Goal: Task Accomplishment & Management: Use online tool/utility

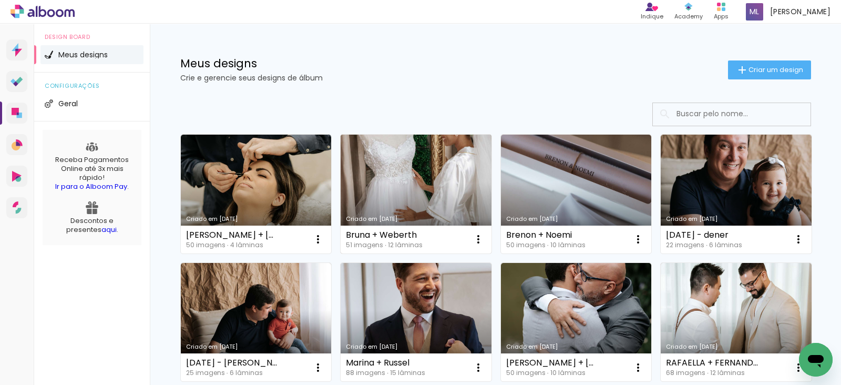
click at [420, 195] on link "Criado em [DATE]" at bounding box center [415, 193] width 151 height 119
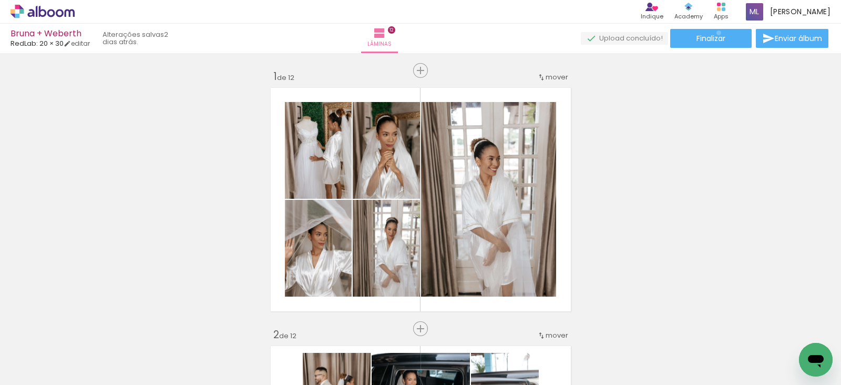
click at [714, 35] on span "Finalizar" at bounding box center [710, 38] width 29 height 7
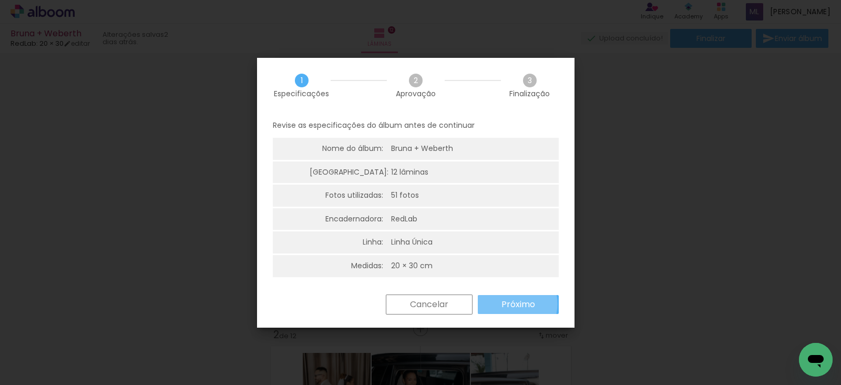
click at [0, 0] on slot "Próximo" at bounding box center [0, 0] width 0 height 0
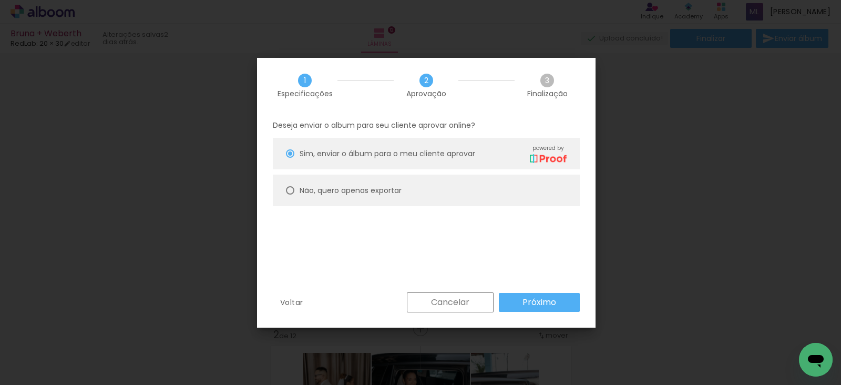
click at [443, 188] on paper-radio-button "Não, quero apenas exportar" at bounding box center [426, 190] width 307 height 32
type paper-radio-button "on"
click at [519, 293] on paper-button "Próximo" at bounding box center [539, 302] width 81 height 19
type input "Alta, 300 DPI"
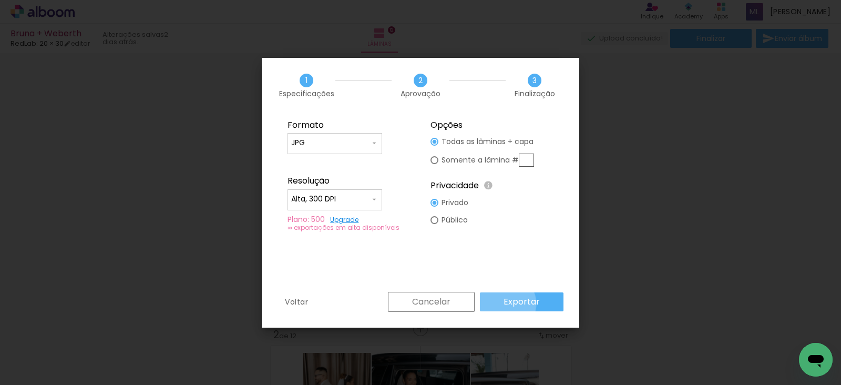
click at [0, 0] on slot "Exportar" at bounding box center [0, 0] width 0 height 0
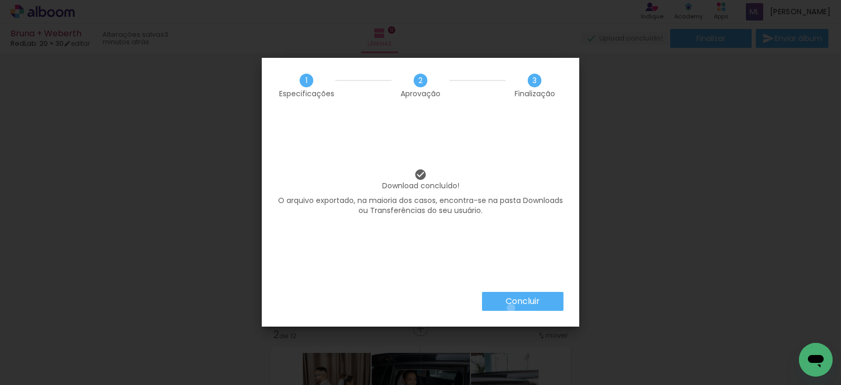
click at [510, 308] on paper-button "Concluir" at bounding box center [522, 301] width 81 height 19
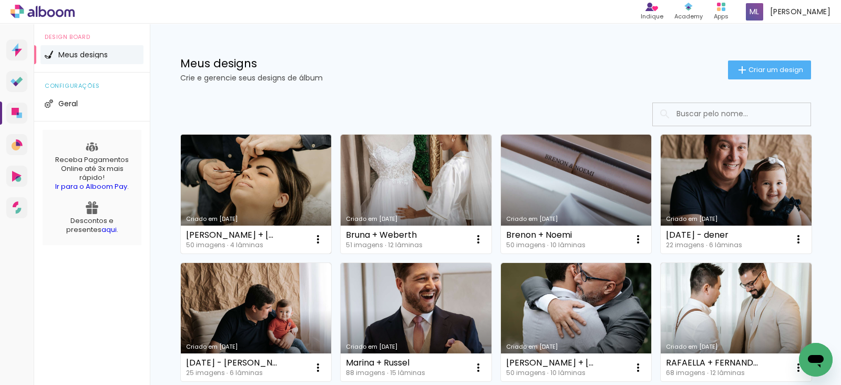
click at [285, 194] on link "Criado em [DATE]" at bounding box center [256, 193] width 151 height 119
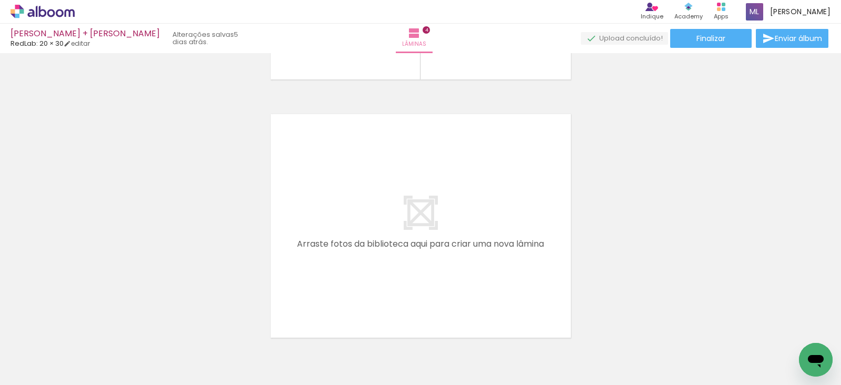
scroll to position [1007, 0]
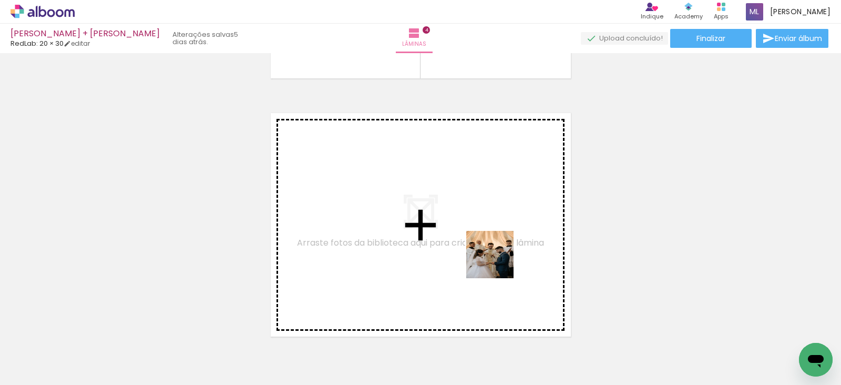
drag, startPoint x: 527, startPoint y: 343, endPoint x: 559, endPoint y: 344, distance: 31.5
click at [489, 246] on quentale-workspace at bounding box center [420, 192] width 841 height 385
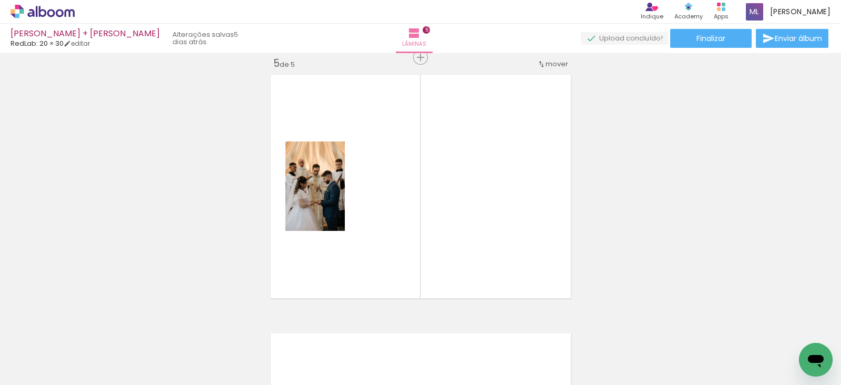
scroll to position [0, 2085]
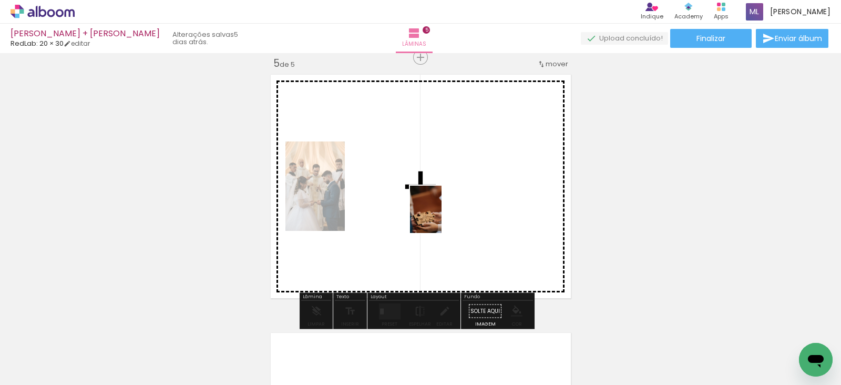
drag, startPoint x: 552, startPoint y: 345, endPoint x: 441, endPoint y: 217, distance: 169.5
click at [441, 217] on quentale-workspace at bounding box center [420, 192] width 841 height 385
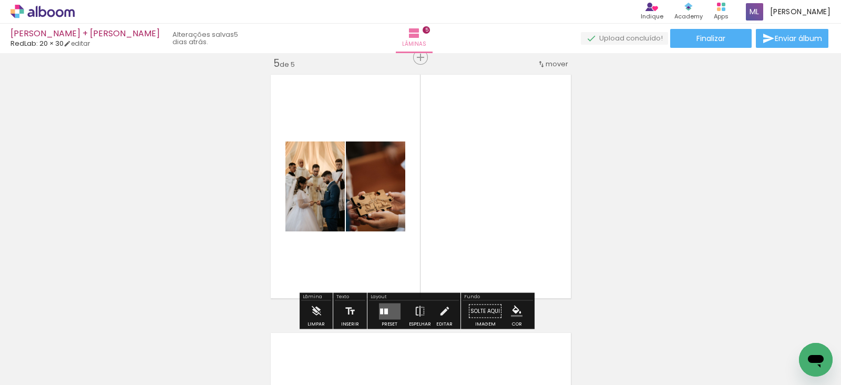
scroll to position [0, 1991]
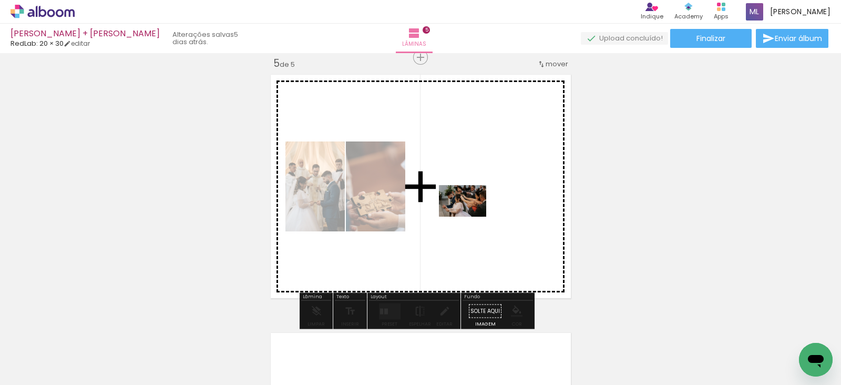
drag, startPoint x: 712, startPoint y: 344, endPoint x: 470, endPoint y: 216, distance: 273.1
click at [470, 216] on quentale-workspace at bounding box center [420, 192] width 841 height 385
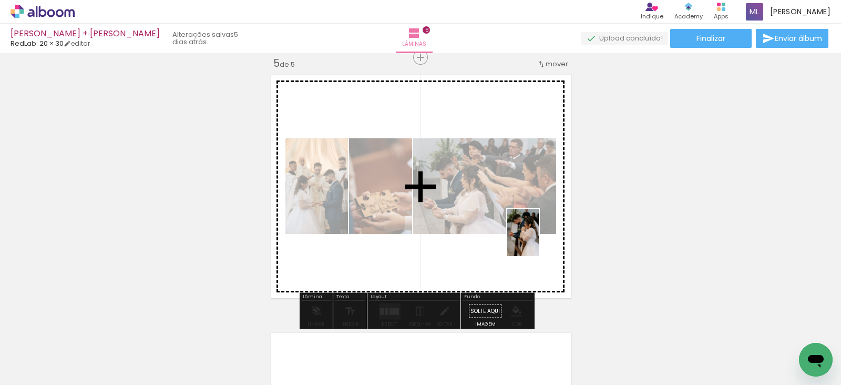
drag, startPoint x: 764, startPoint y: 357, endPoint x: 538, endPoint y: 240, distance: 254.2
click at [538, 240] on quentale-workspace at bounding box center [420, 192] width 841 height 385
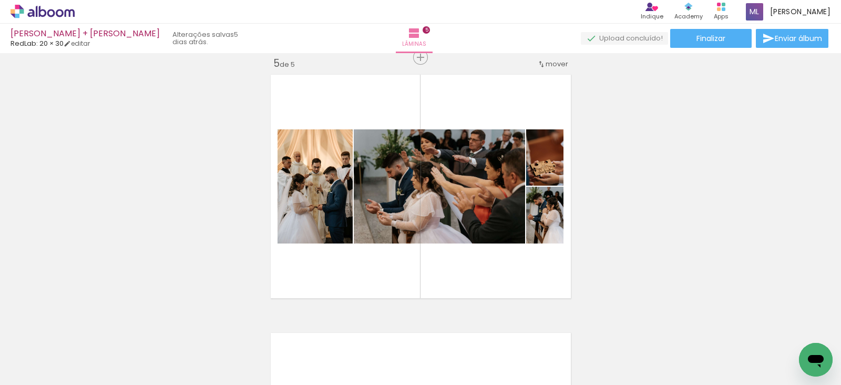
scroll to position [0, 0]
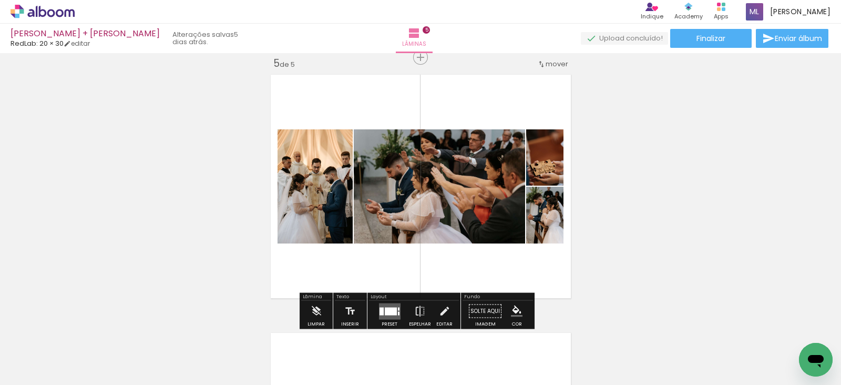
click at [408, 298] on div "Layout" at bounding box center [414, 297] width 90 height 6
click at [390, 310] on div at bounding box center [391, 311] width 12 height 8
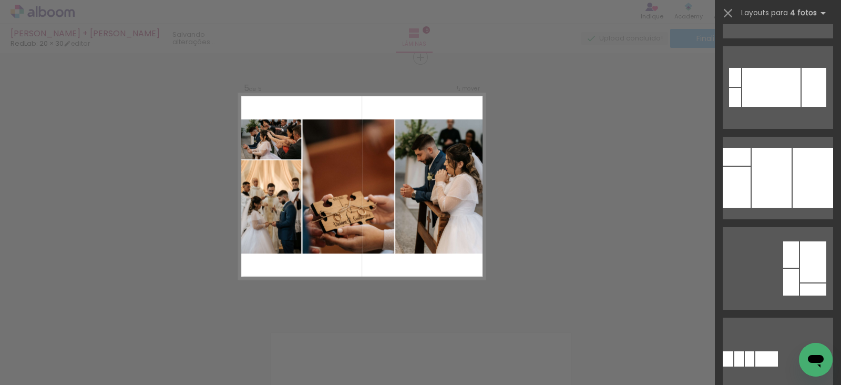
scroll to position [1074, 0]
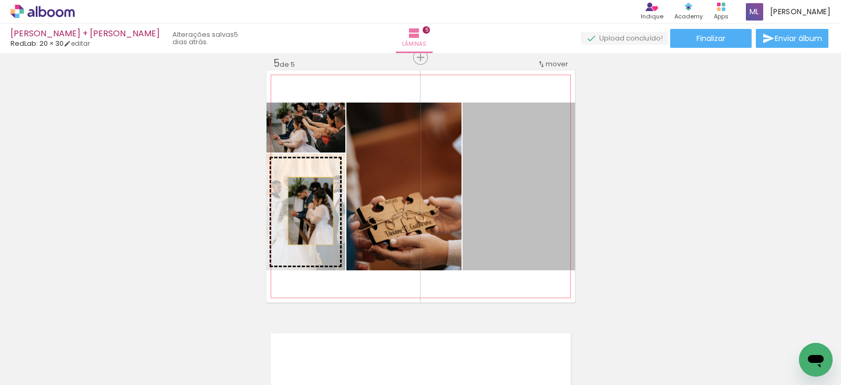
drag, startPoint x: 529, startPoint y: 181, endPoint x: 303, endPoint y: 210, distance: 227.2
click at [0, 0] on slot at bounding box center [0, 0] width 0 height 0
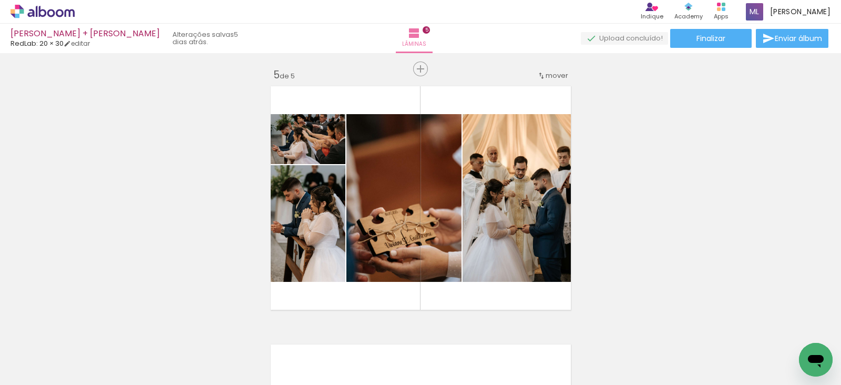
scroll to position [1032, 0]
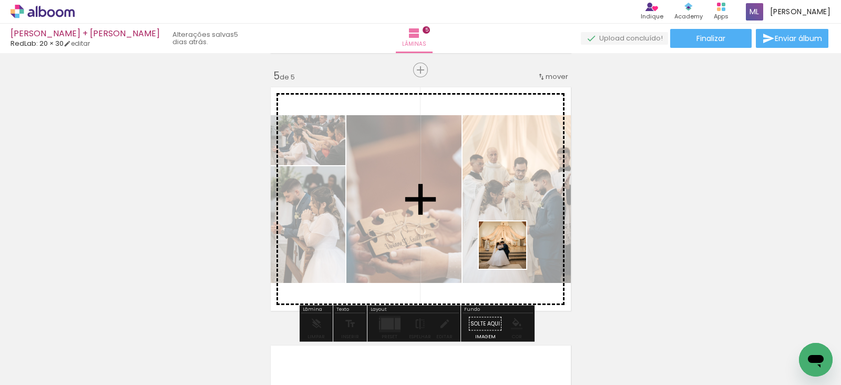
drag, startPoint x: 585, startPoint y: 345, endPoint x: 505, endPoint y: 246, distance: 126.3
click at [505, 246] on quentale-workspace at bounding box center [420, 192] width 841 height 385
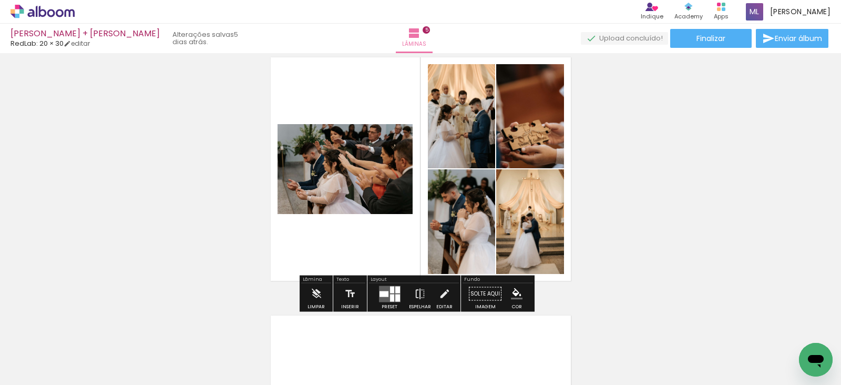
scroll to position [1063, 0]
click at [391, 290] on quentale-layouter at bounding box center [390, 293] width 22 height 16
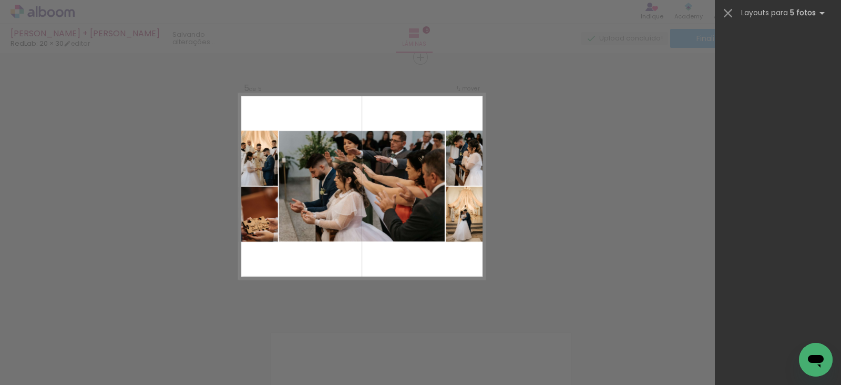
scroll to position [0, 0]
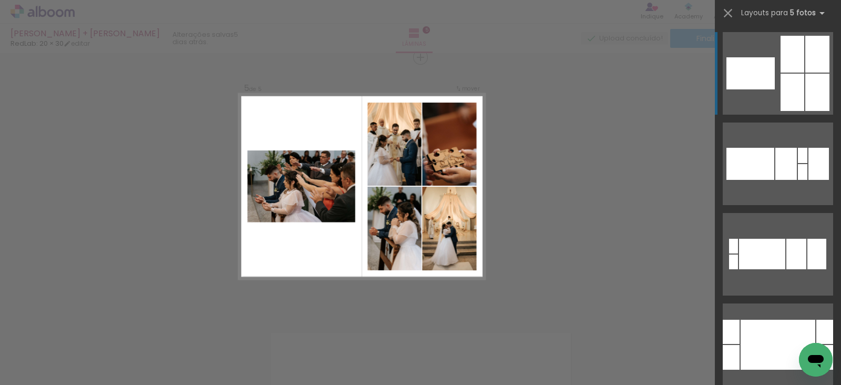
click at [803, 148] on div at bounding box center [801, 155] width 9 height 15
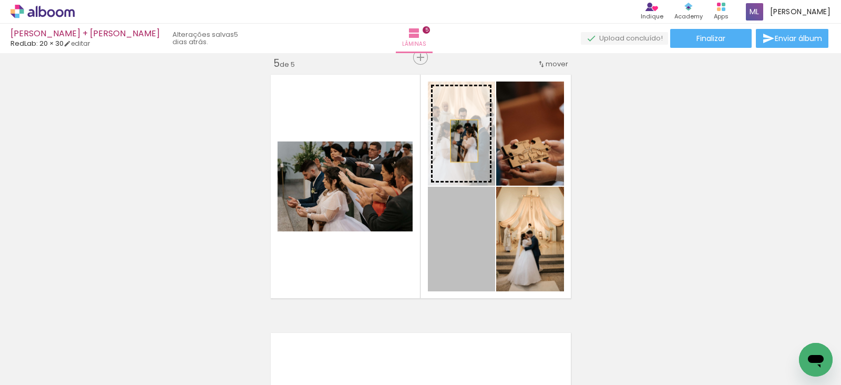
drag, startPoint x: 457, startPoint y: 248, endPoint x: 458, endPoint y: 139, distance: 109.3
click at [0, 0] on slot at bounding box center [0, 0] width 0 height 0
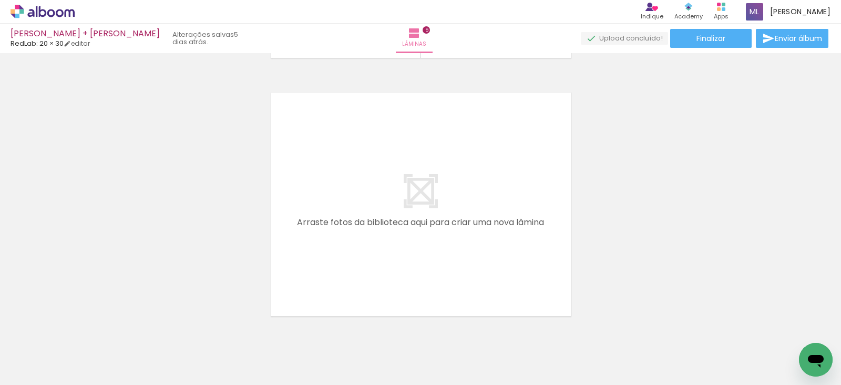
scroll to position [1287, 0]
click at [180, 372] on div at bounding box center [164, 349] width 32 height 47
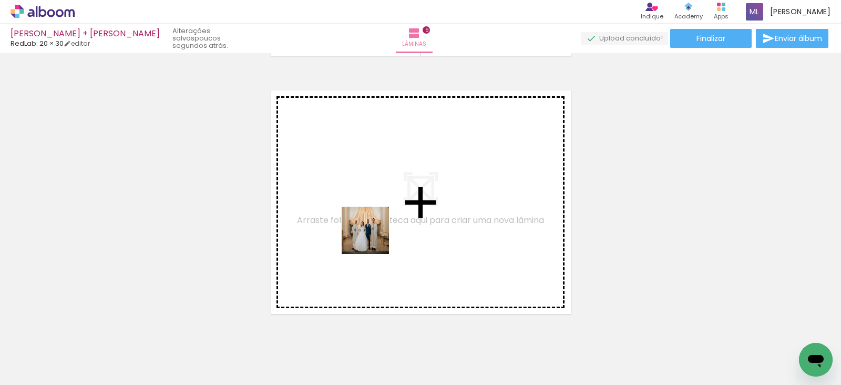
drag, startPoint x: 200, startPoint y: 349, endPoint x: 393, endPoint y: 222, distance: 231.8
click at [393, 222] on quentale-workspace at bounding box center [420, 192] width 841 height 385
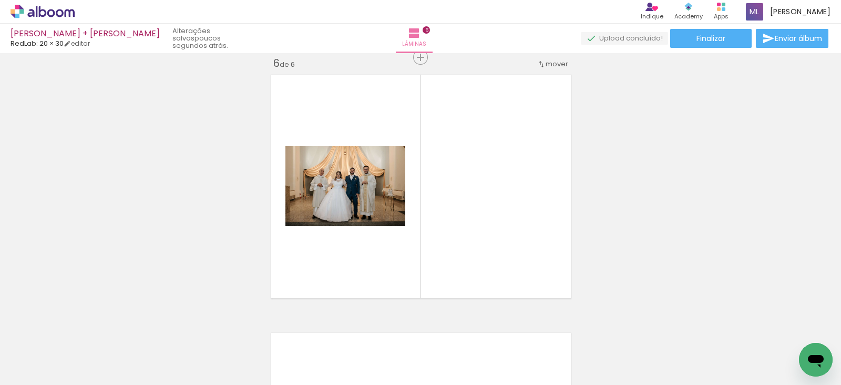
scroll to position [1303, 0]
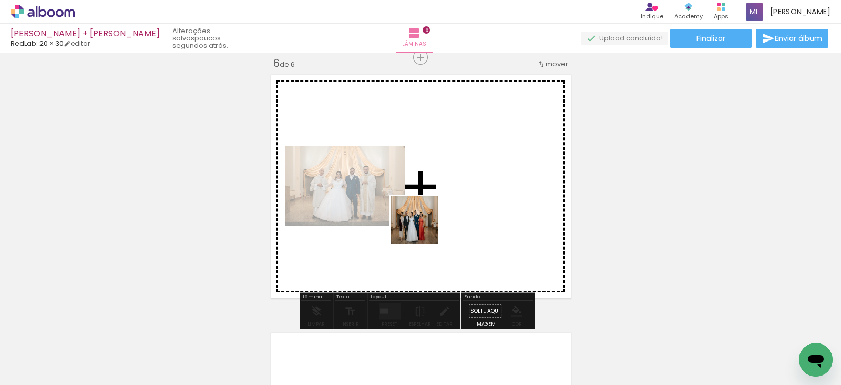
drag, startPoint x: 277, startPoint y: 341, endPoint x: 422, endPoint y: 227, distance: 184.0
click at [422, 227] on quentale-workspace at bounding box center [420, 192] width 841 height 385
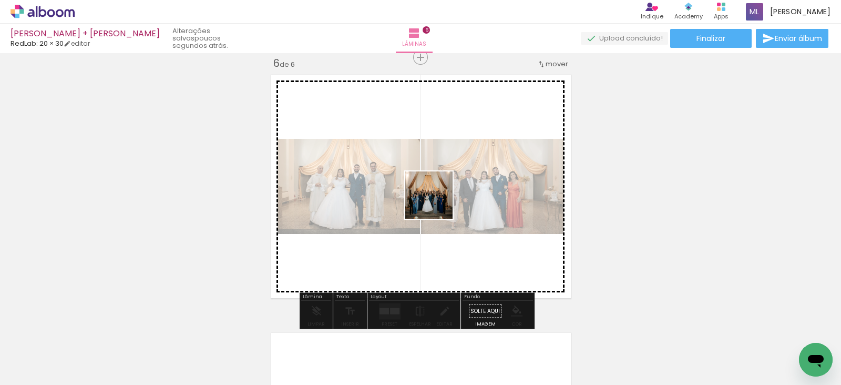
drag, startPoint x: 327, startPoint y: 346, endPoint x: 437, endPoint y: 203, distance: 180.6
click at [437, 203] on quentale-workspace at bounding box center [420, 192] width 841 height 385
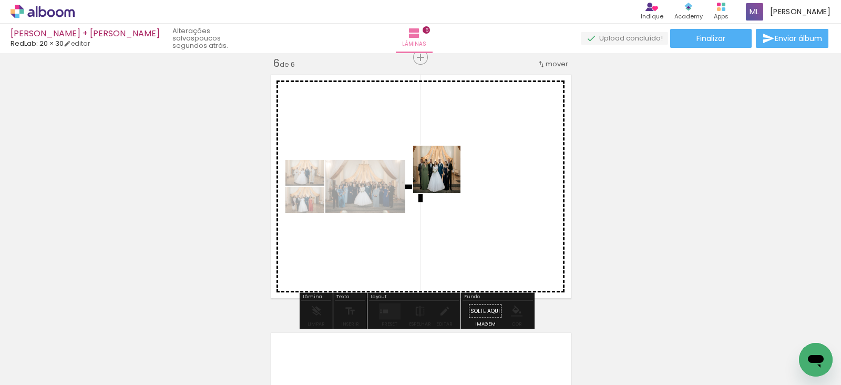
drag, startPoint x: 384, startPoint y: 350, endPoint x: 444, endPoint y: 177, distance: 183.3
click at [444, 177] on quentale-workspace at bounding box center [420, 192] width 841 height 385
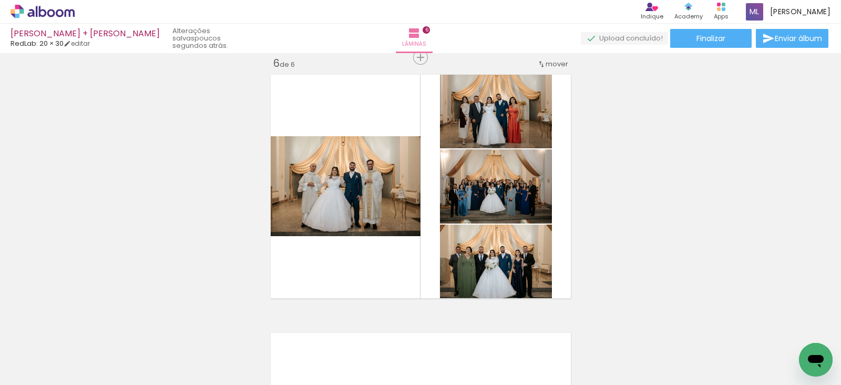
scroll to position [0, 2191]
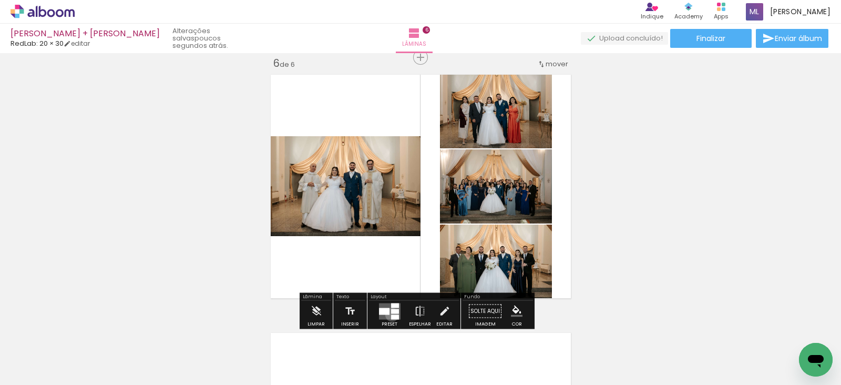
click at [391, 314] on div at bounding box center [395, 316] width 8 height 5
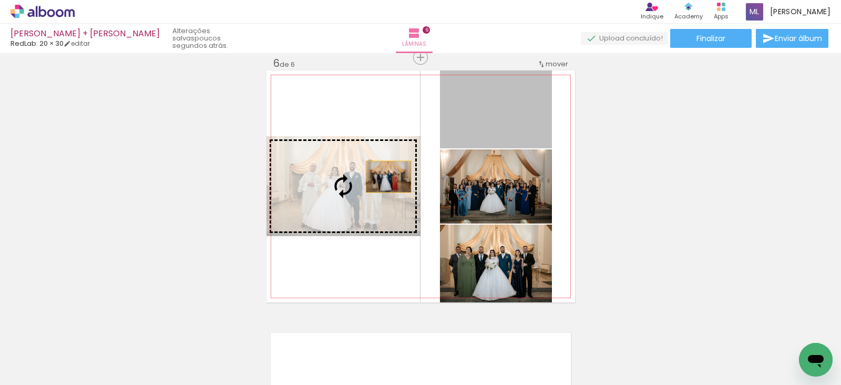
drag, startPoint x: 502, startPoint y: 126, endPoint x: 372, endPoint y: 180, distance: 140.6
click at [0, 0] on slot at bounding box center [0, 0] width 0 height 0
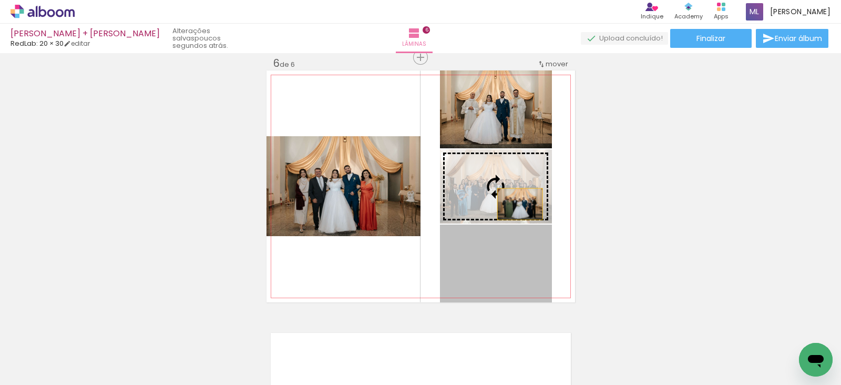
drag, startPoint x: 507, startPoint y: 268, endPoint x: 514, endPoint y: 202, distance: 66.0
click at [0, 0] on slot at bounding box center [0, 0] width 0 height 0
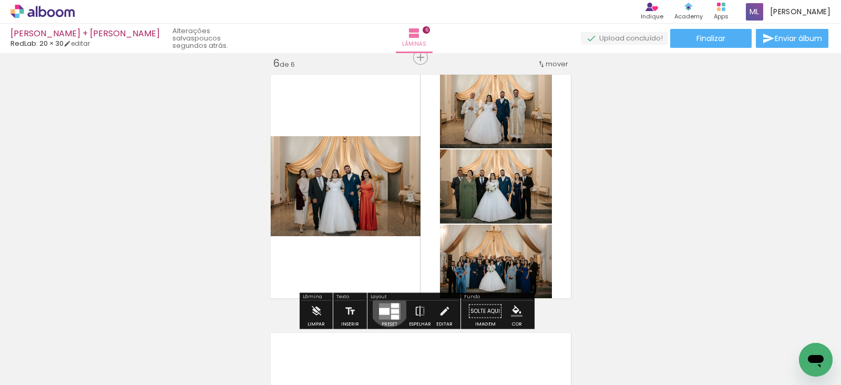
click at [387, 306] on quentale-layouter at bounding box center [390, 311] width 22 height 16
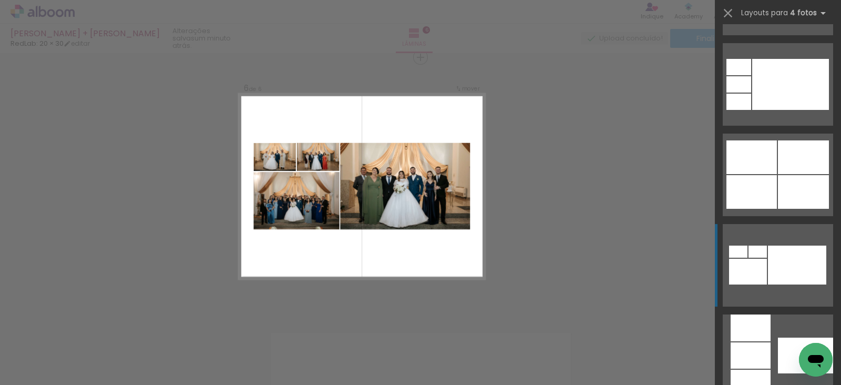
scroll to position [734, 0]
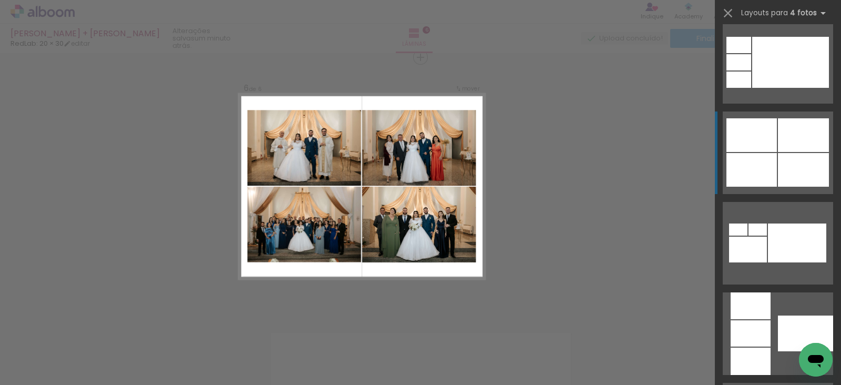
click at [781, 158] on div at bounding box center [803, 170] width 51 height 34
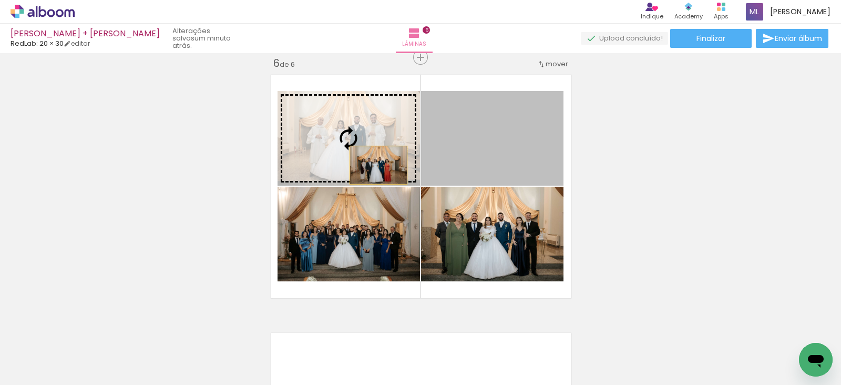
drag, startPoint x: 474, startPoint y: 168, endPoint x: 373, endPoint y: 164, distance: 101.5
click at [0, 0] on slot at bounding box center [0, 0] width 0 height 0
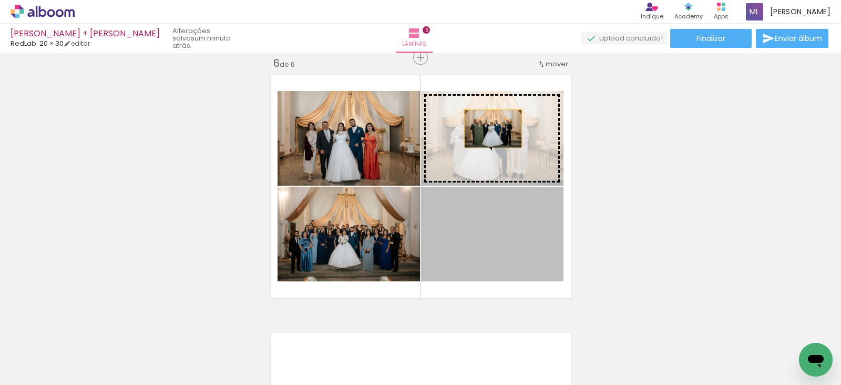
drag, startPoint x: 473, startPoint y: 235, endPoint x: 488, endPoint y: 125, distance: 111.3
click at [0, 0] on slot at bounding box center [0, 0] width 0 height 0
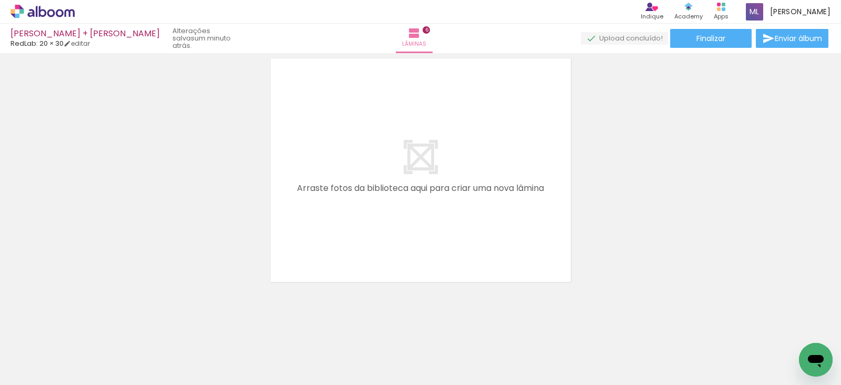
scroll to position [0, 686]
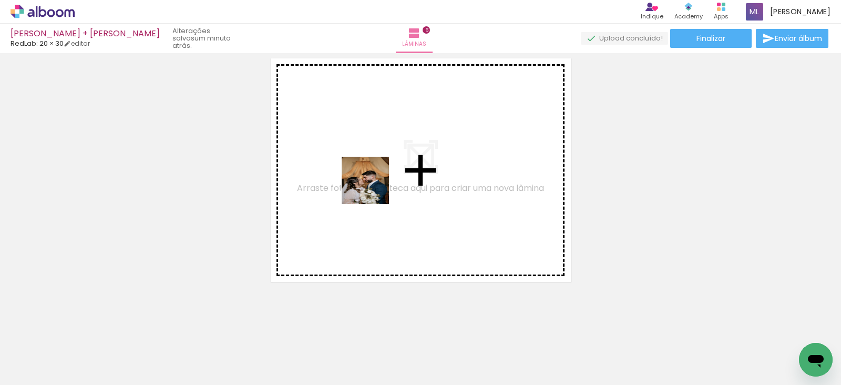
drag, startPoint x: 243, startPoint y: 352, endPoint x: 373, endPoint y: 188, distance: 209.4
click at [373, 188] on quentale-workspace at bounding box center [420, 192] width 841 height 385
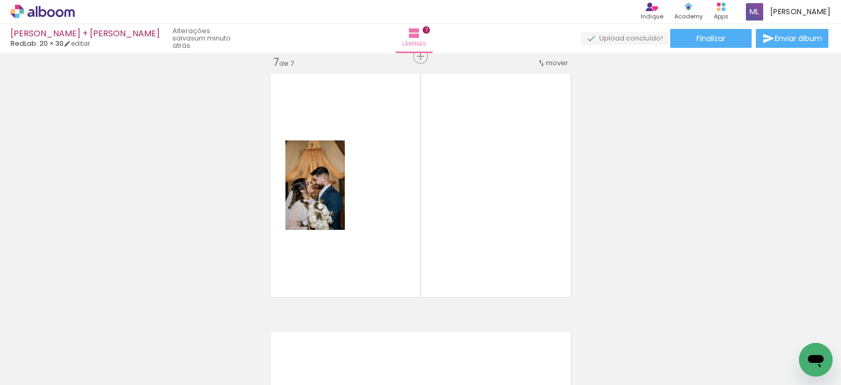
scroll to position [1561, 0]
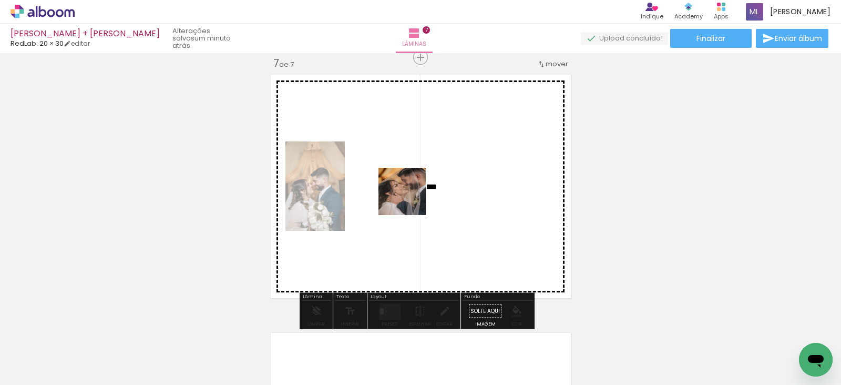
drag, startPoint x: 296, startPoint y: 349, endPoint x: 410, endPoint y: 199, distance: 188.6
click at [410, 199] on quentale-workspace at bounding box center [420, 192] width 841 height 385
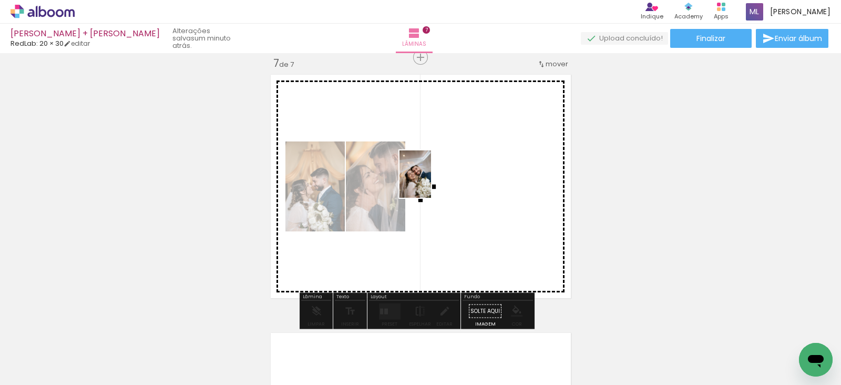
drag, startPoint x: 357, startPoint y: 355, endPoint x: 431, endPoint y: 182, distance: 187.8
click at [431, 182] on quentale-workspace at bounding box center [420, 192] width 841 height 385
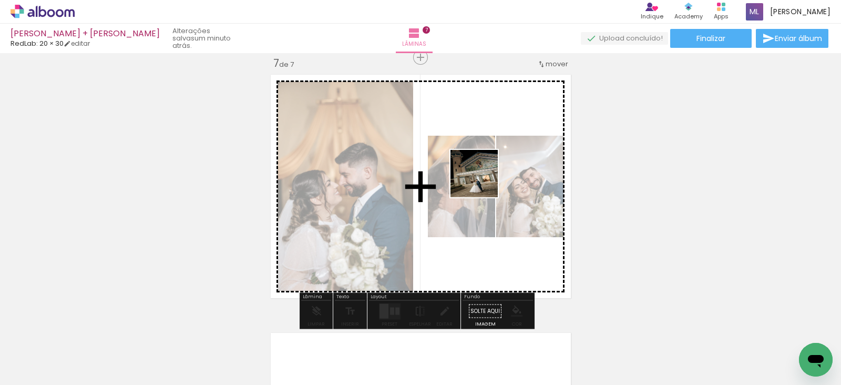
drag, startPoint x: 431, startPoint y: 354, endPoint x: 482, endPoint y: 181, distance: 180.2
click at [482, 181] on quentale-workspace at bounding box center [420, 192] width 841 height 385
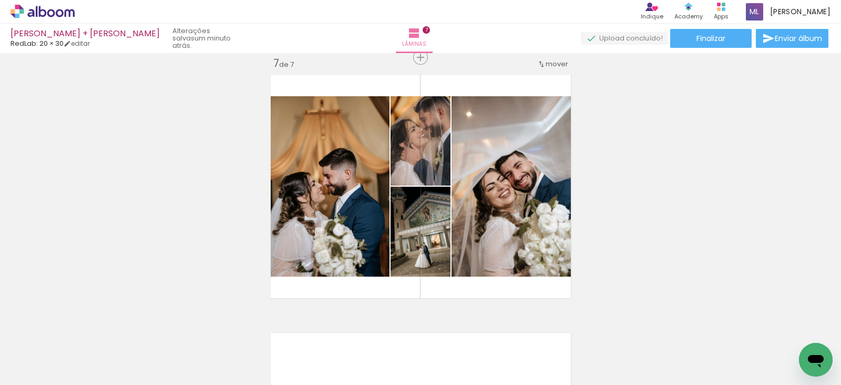
scroll to position [0, 2191]
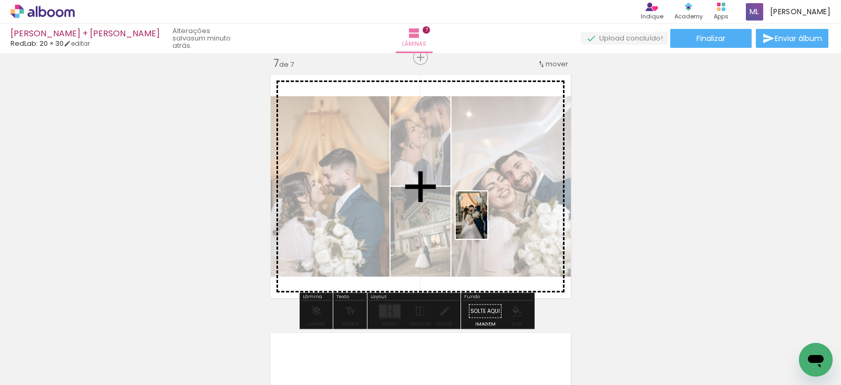
drag, startPoint x: 627, startPoint y: 353, endPoint x: 487, endPoint y: 223, distance: 191.4
click at [487, 223] on quentale-workspace at bounding box center [420, 192] width 841 height 385
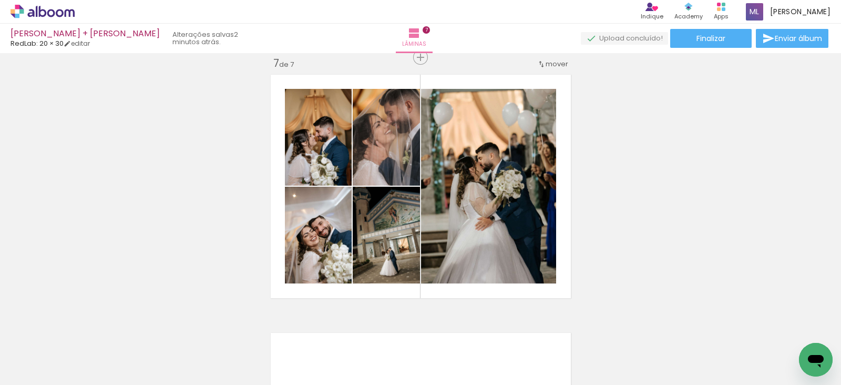
scroll to position [0, 0]
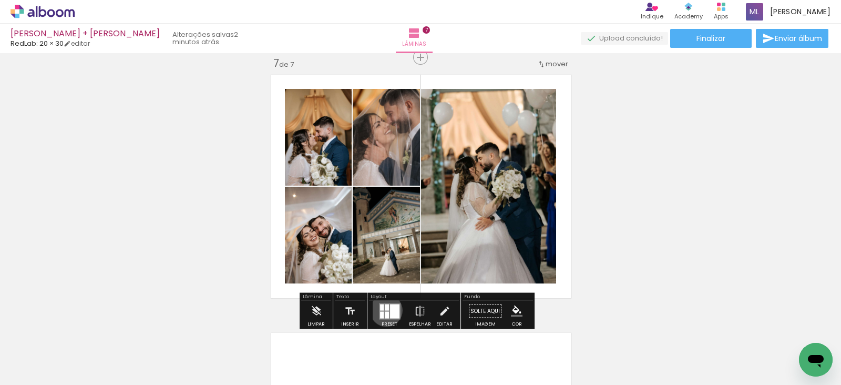
click at [384, 309] on quentale-layouter at bounding box center [390, 311] width 22 height 16
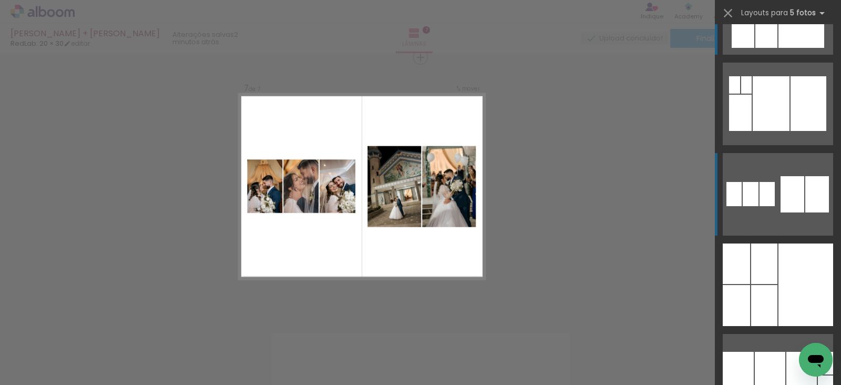
scroll to position [63, 0]
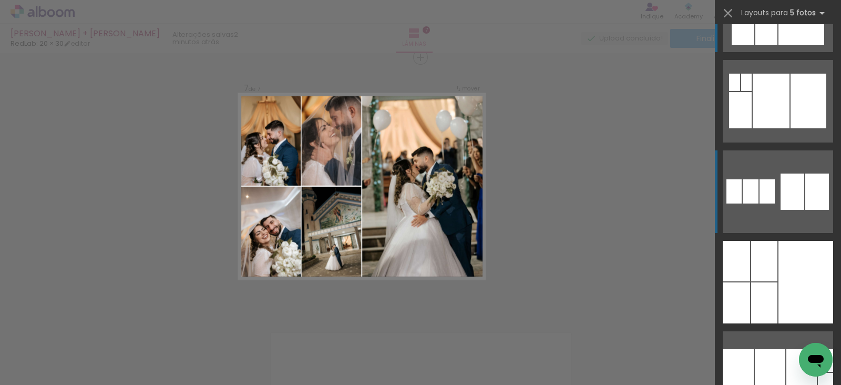
click at [762, 271] on div at bounding box center [764, 261] width 26 height 40
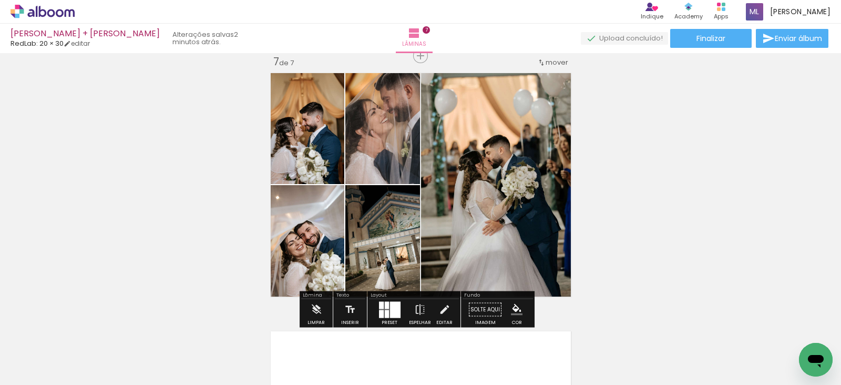
scroll to position [1653, 0]
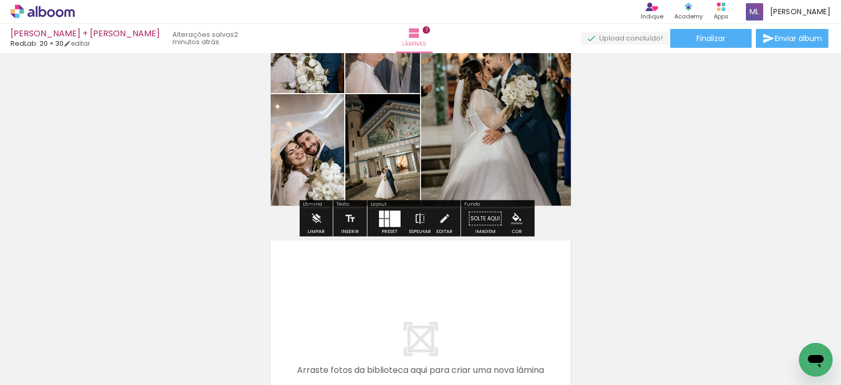
click at [417, 224] on iron-icon at bounding box center [420, 218] width 12 height 21
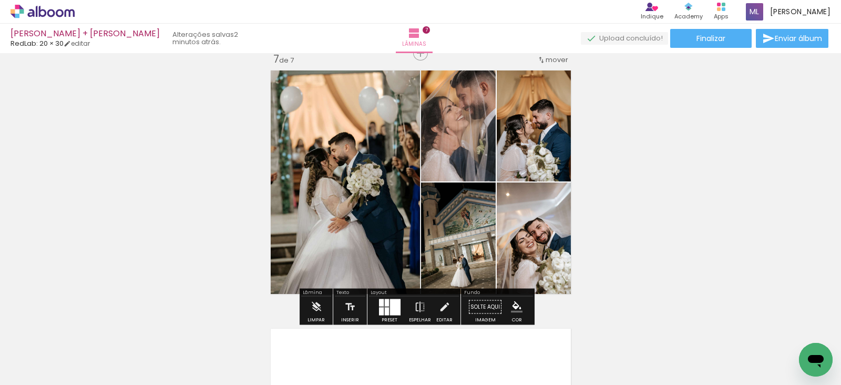
scroll to position [1574, 0]
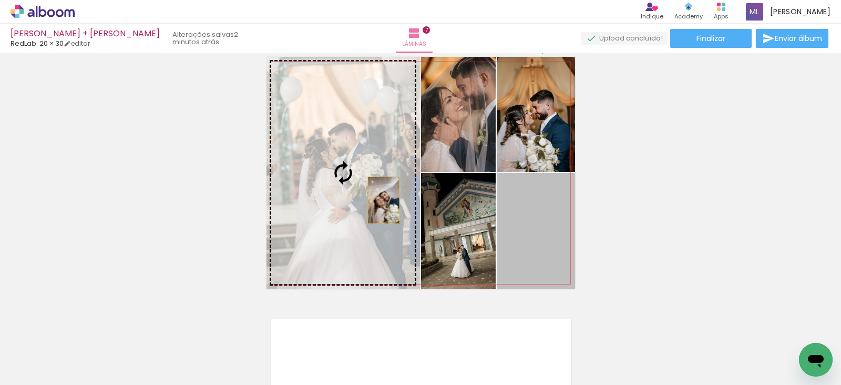
drag, startPoint x: 540, startPoint y: 224, endPoint x: 378, endPoint y: 200, distance: 163.7
click at [0, 0] on slot at bounding box center [0, 0] width 0 height 0
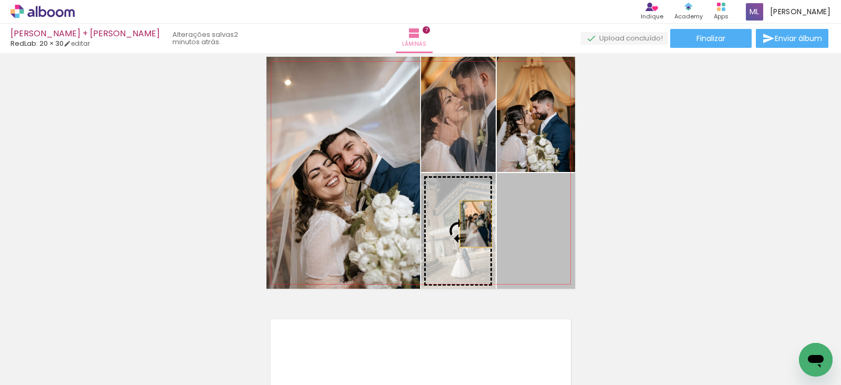
drag, startPoint x: 557, startPoint y: 226, endPoint x: 470, endPoint y: 223, distance: 86.7
click at [0, 0] on slot at bounding box center [0, 0] width 0 height 0
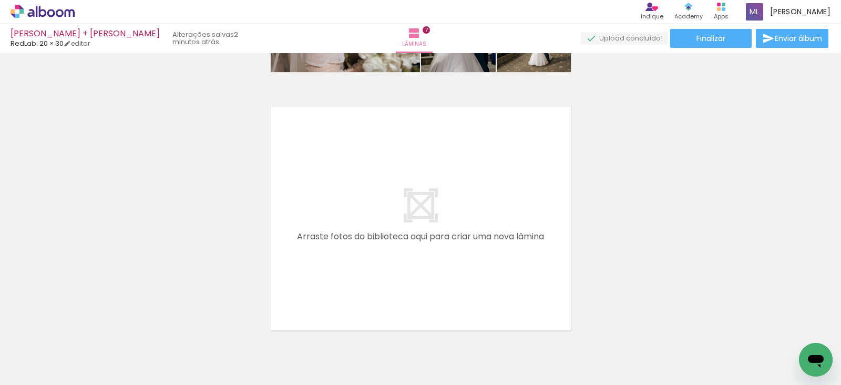
scroll to position [0, 996]
drag, startPoint x: 169, startPoint y: 351, endPoint x: 317, endPoint y: 243, distance: 183.9
click at [317, 243] on quentale-workspace at bounding box center [420, 192] width 841 height 385
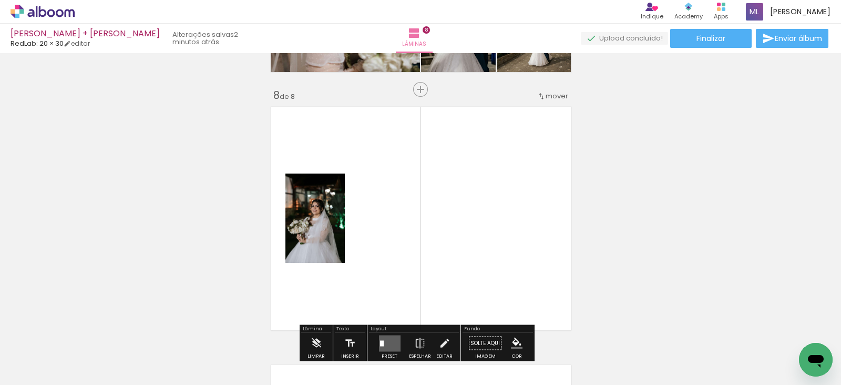
scroll to position [1819, 0]
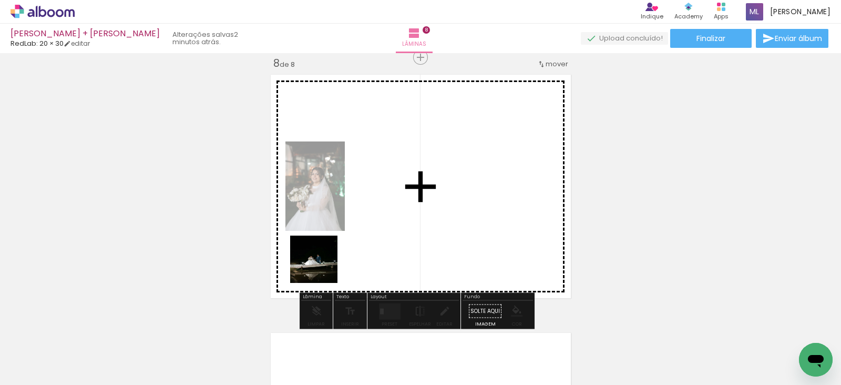
drag, startPoint x: 231, startPoint y: 358, endPoint x: 359, endPoint y: 232, distance: 179.8
click at [359, 232] on quentale-workspace at bounding box center [420, 192] width 841 height 385
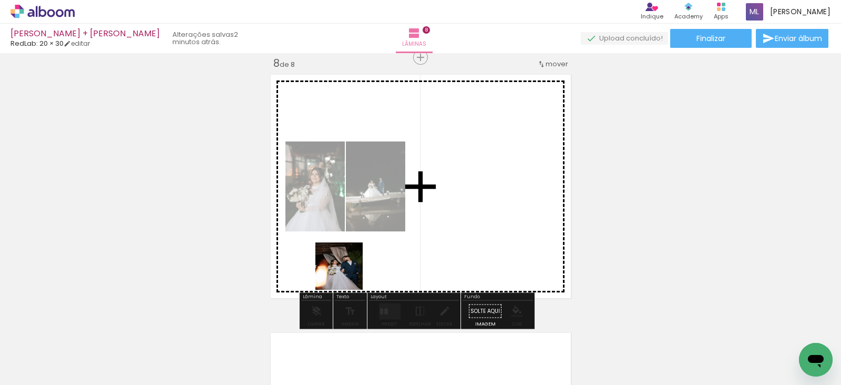
drag, startPoint x: 286, startPoint y: 370, endPoint x: 372, endPoint y: 240, distance: 156.1
click at [372, 237] on quentale-workspace at bounding box center [420, 192] width 841 height 385
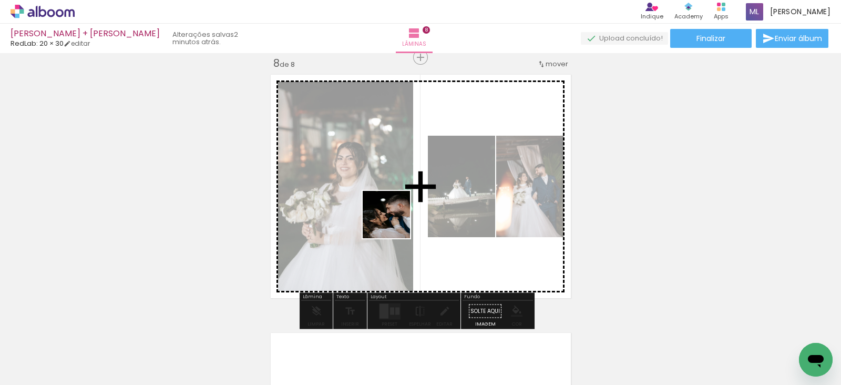
drag, startPoint x: 343, startPoint y: 366, endPoint x: 394, endPoint y: 222, distance: 152.4
click at [394, 222] on quentale-workspace at bounding box center [420, 192] width 841 height 385
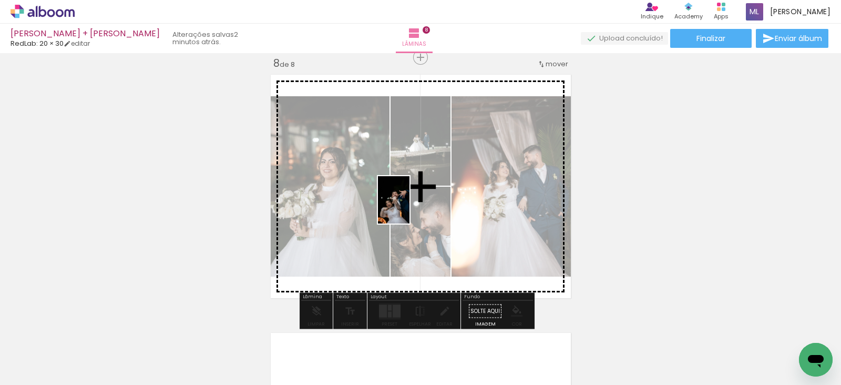
drag, startPoint x: 405, startPoint y: 359, endPoint x: 409, endPoint y: 208, distance: 151.4
click at [409, 208] on quentale-workspace at bounding box center [420, 192] width 841 height 385
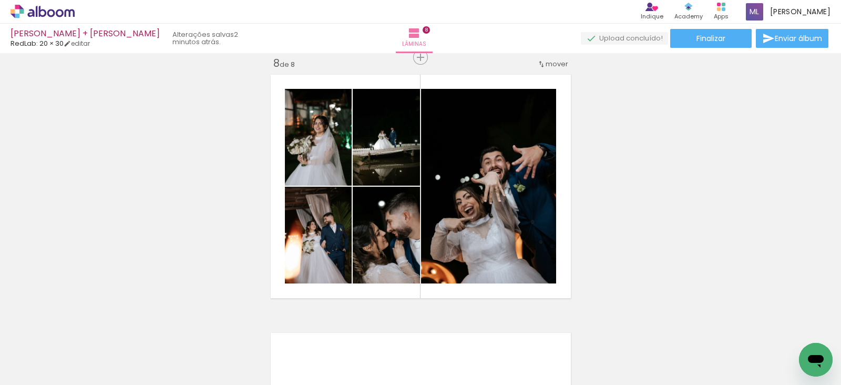
scroll to position [0, 2191]
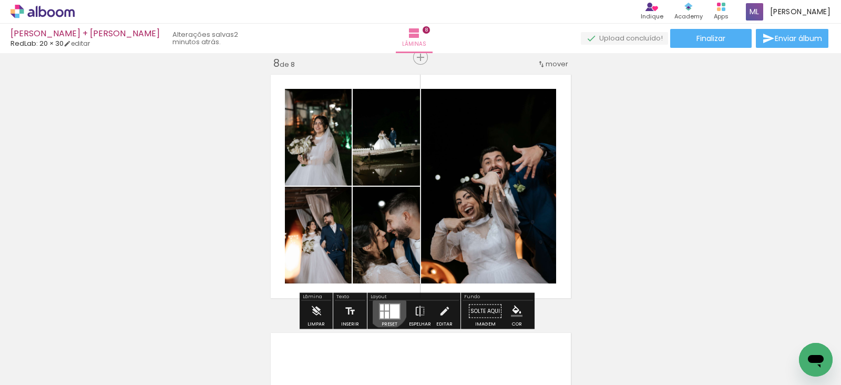
click at [385, 308] on div at bounding box center [387, 307] width 4 height 6
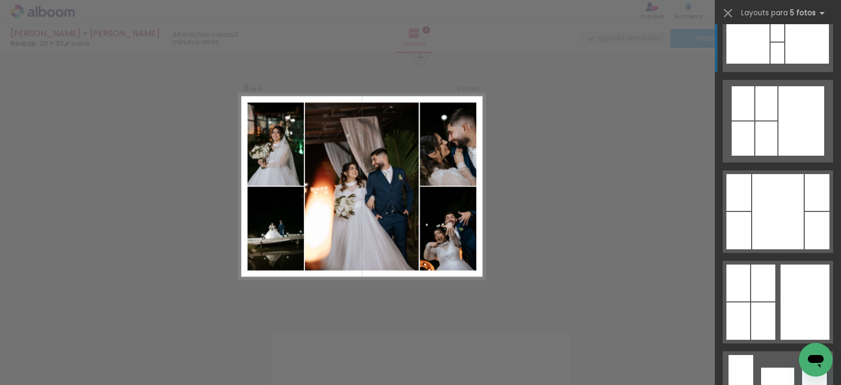
scroll to position [875, 0]
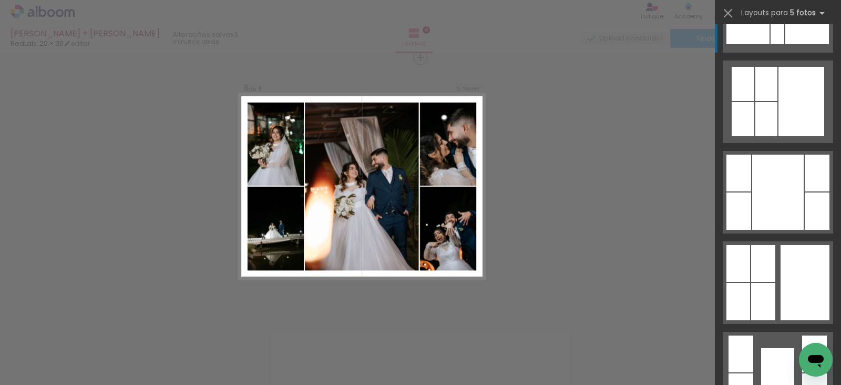
click at [784, 22] on div at bounding box center [777, 11] width 14 height 21
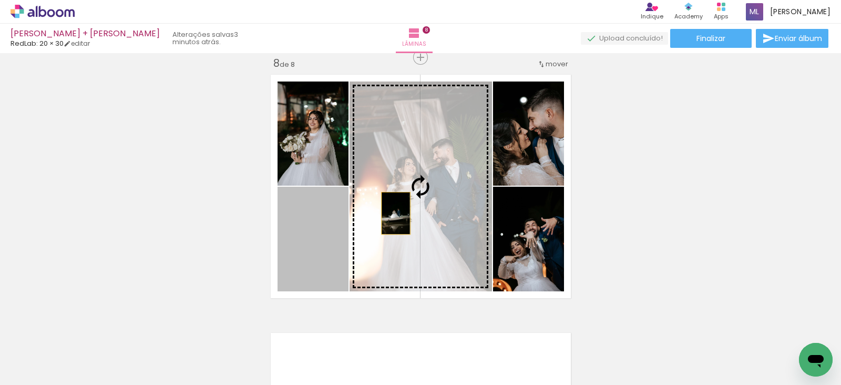
drag, startPoint x: 298, startPoint y: 268, endPoint x: 397, endPoint y: 211, distance: 114.2
click at [0, 0] on slot at bounding box center [0, 0] width 0 height 0
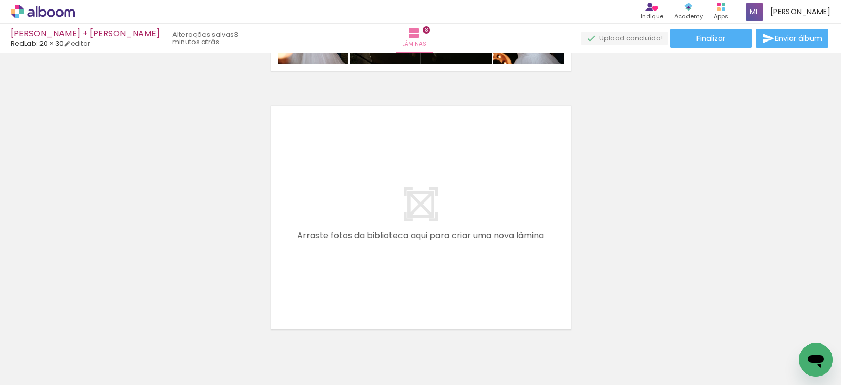
scroll to position [2046, 0]
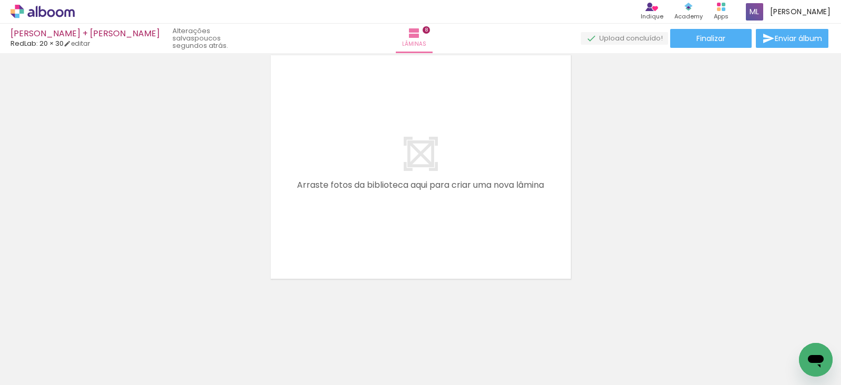
scroll to position [0, 1194]
drag, startPoint x: 273, startPoint y: 348, endPoint x: 328, endPoint y: 382, distance: 65.1
click at [384, 119] on quentale-workspace at bounding box center [420, 192] width 841 height 385
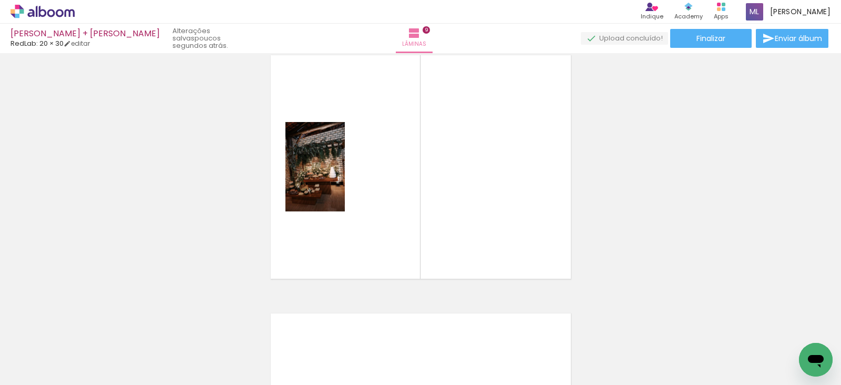
scroll to position [2077, 0]
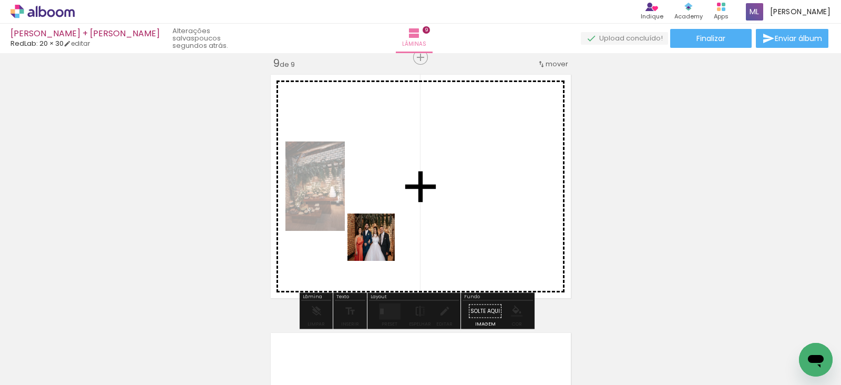
drag, startPoint x: 329, startPoint y: 364, endPoint x: 420, endPoint y: 146, distance: 236.4
click at [420, 146] on quentale-workspace at bounding box center [420, 192] width 841 height 385
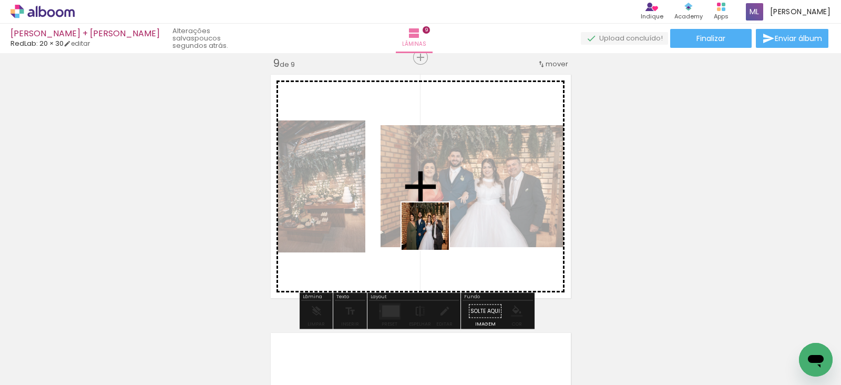
drag, startPoint x: 386, startPoint y: 344, endPoint x: 433, endPoint y: 377, distance: 58.1
click at [442, 211] on quentale-workspace at bounding box center [420, 192] width 841 height 385
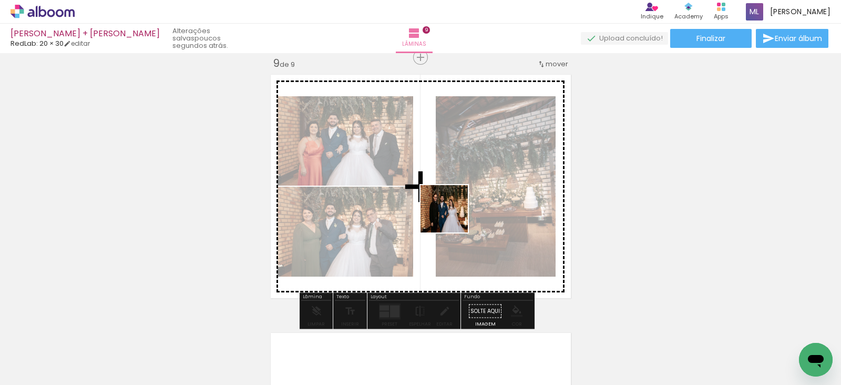
drag, startPoint x: 441, startPoint y: 357, endPoint x: 452, endPoint y: 216, distance: 140.7
click at [452, 216] on quentale-workspace at bounding box center [420, 192] width 841 height 385
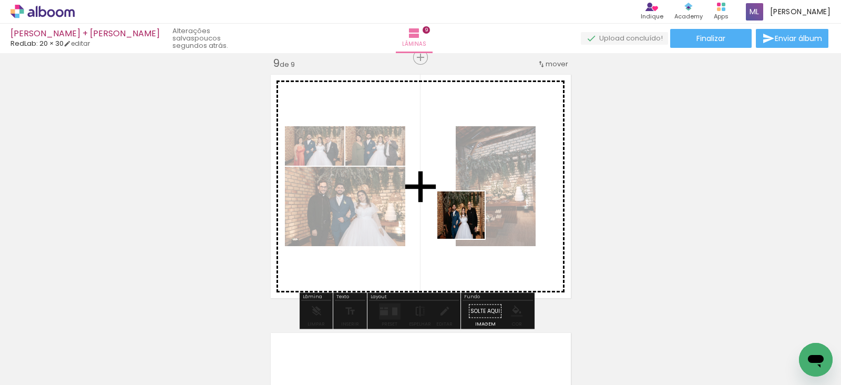
drag, startPoint x: 499, startPoint y: 350, endPoint x: 464, endPoint y: 209, distance: 145.9
click at [464, 209] on quentale-workspace at bounding box center [420, 192] width 841 height 385
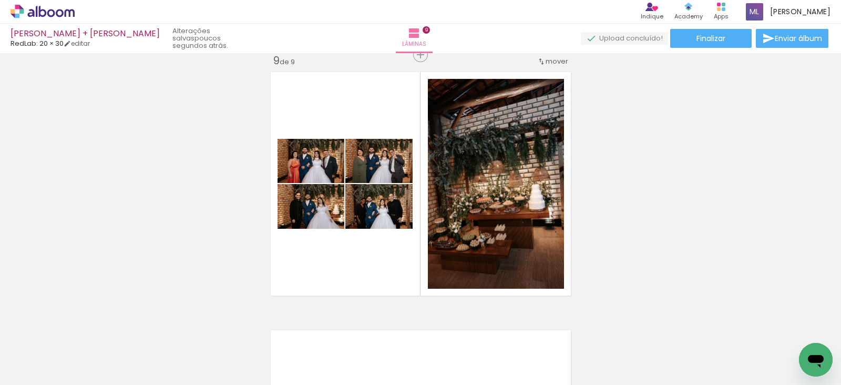
scroll to position [0, 2191]
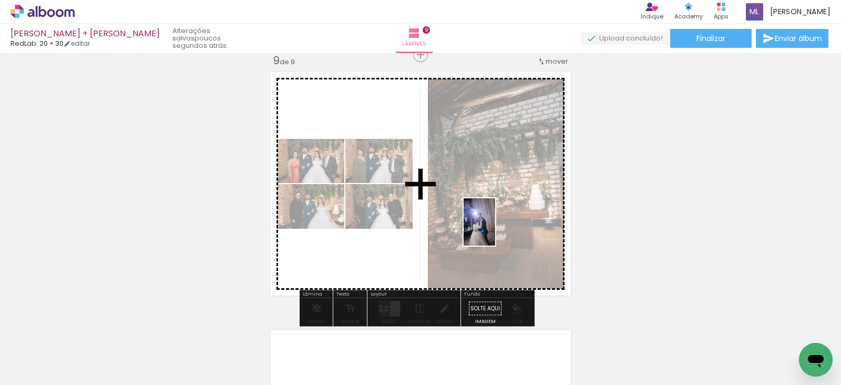
drag, startPoint x: 789, startPoint y: 335, endPoint x: 481, endPoint y: 225, distance: 326.7
click at [481, 225] on quentale-workspace at bounding box center [420, 192] width 841 height 385
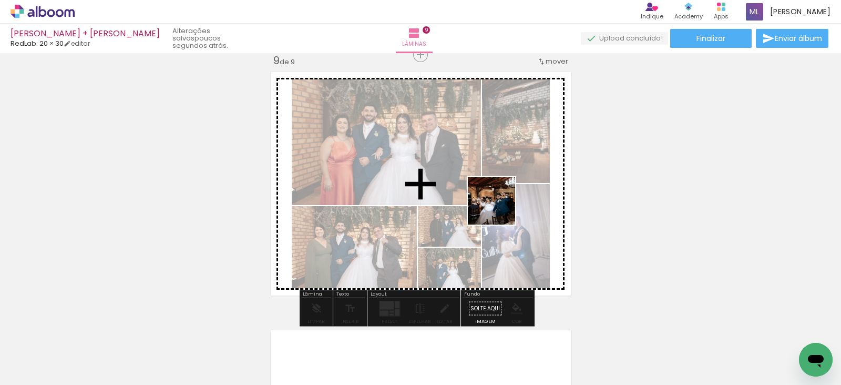
drag, startPoint x: 695, startPoint y: 355, endPoint x: 477, endPoint y: 203, distance: 265.4
click at [477, 203] on quentale-workspace at bounding box center [420, 192] width 841 height 385
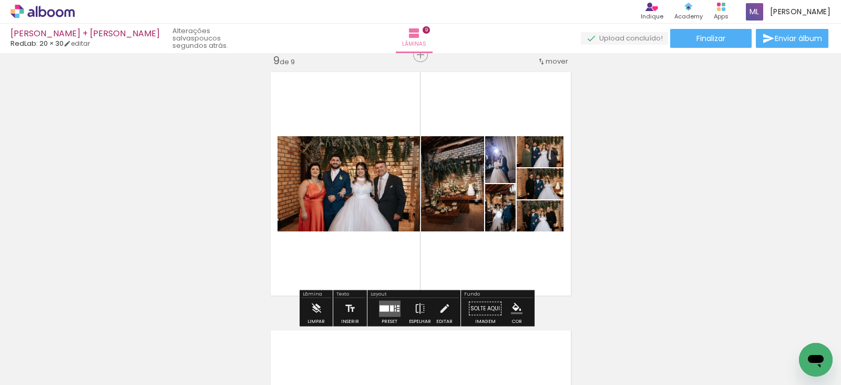
scroll to position [0, 1402]
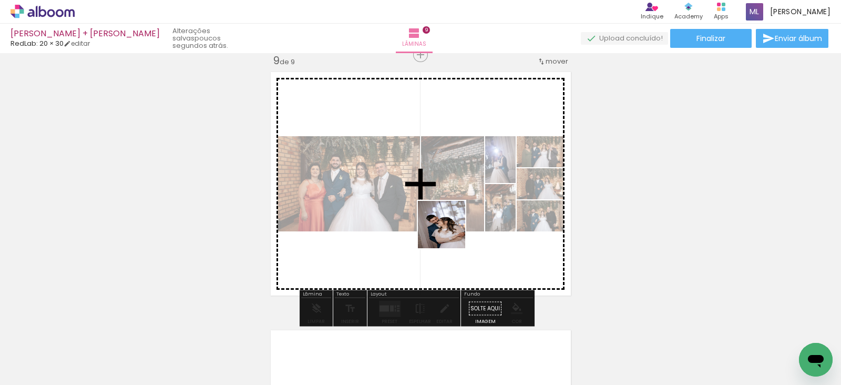
drag, startPoint x: 416, startPoint y: 351, endPoint x: 453, endPoint y: 217, distance: 139.1
click at [453, 217] on quentale-workspace at bounding box center [420, 192] width 841 height 385
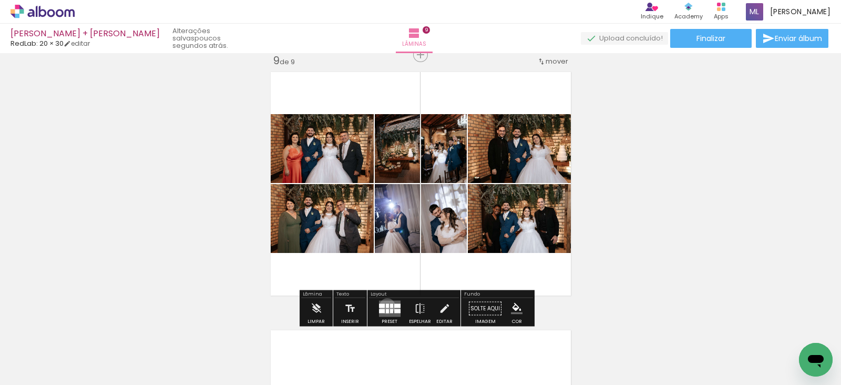
click at [386, 305] on div at bounding box center [387, 305] width 3 height 4
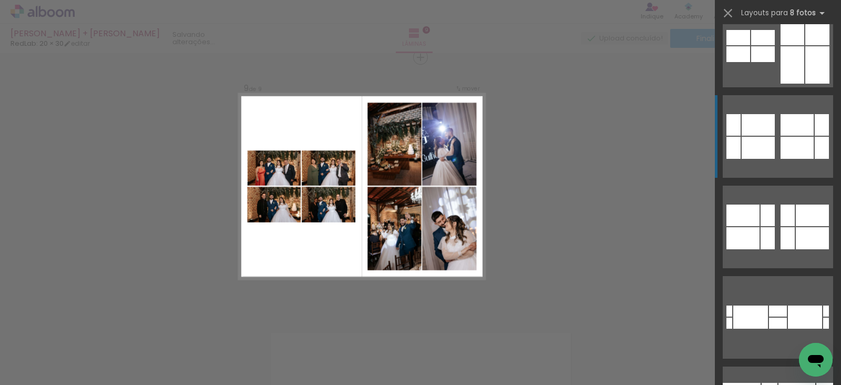
scroll to position [0, 0]
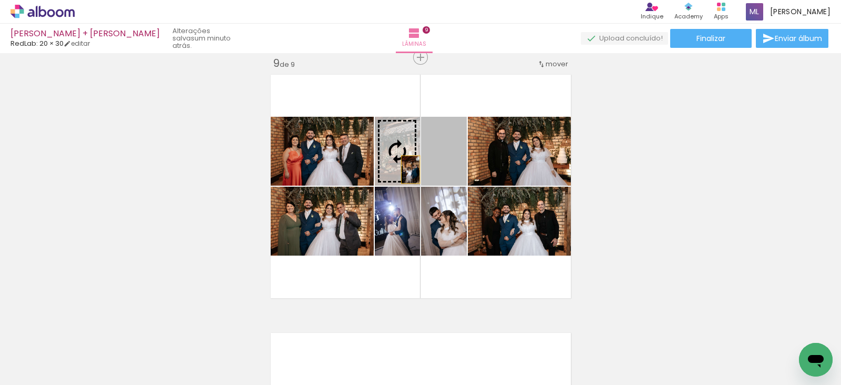
drag, startPoint x: 452, startPoint y: 174, endPoint x: 405, endPoint y: 169, distance: 47.6
click at [0, 0] on slot at bounding box center [0, 0] width 0 height 0
drag, startPoint x: 447, startPoint y: 162, endPoint x: 403, endPoint y: 160, distance: 43.7
click at [0, 0] on slot at bounding box center [0, 0] width 0 height 0
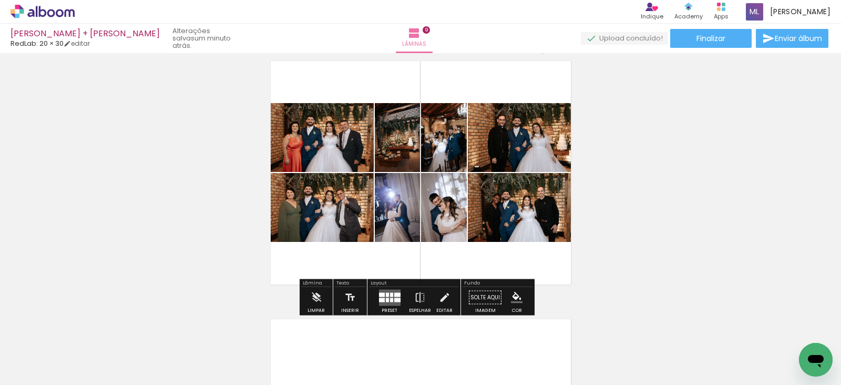
scroll to position [2340, 0]
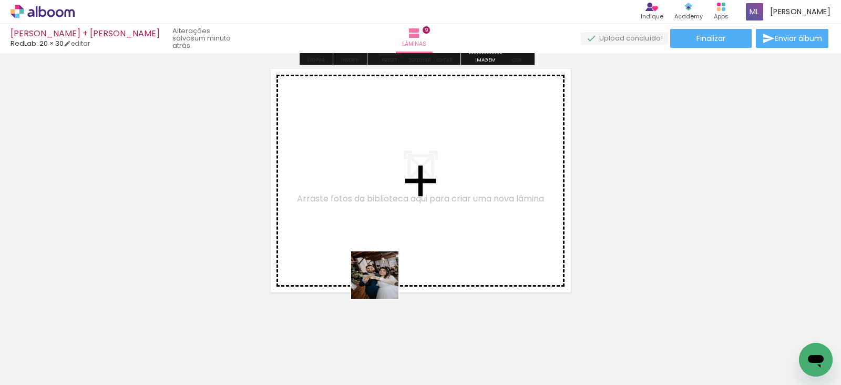
drag, startPoint x: 366, startPoint y: 359, endPoint x: 452, endPoint y: 318, distance: 94.9
click at [405, 243] on quentale-workspace at bounding box center [420, 192] width 841 height 385
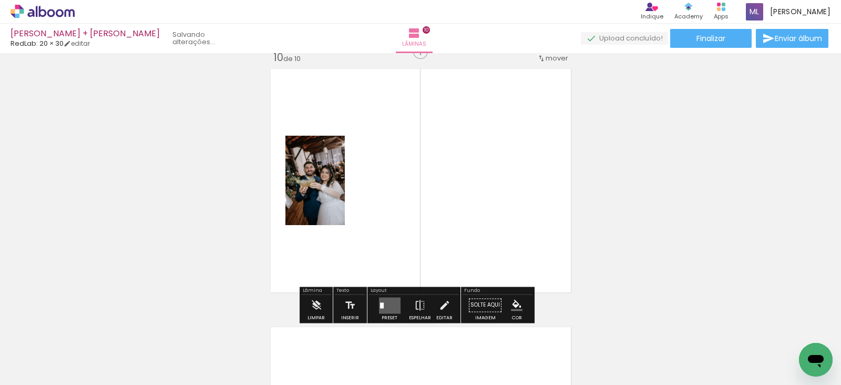
scroll to position [2335, 0]
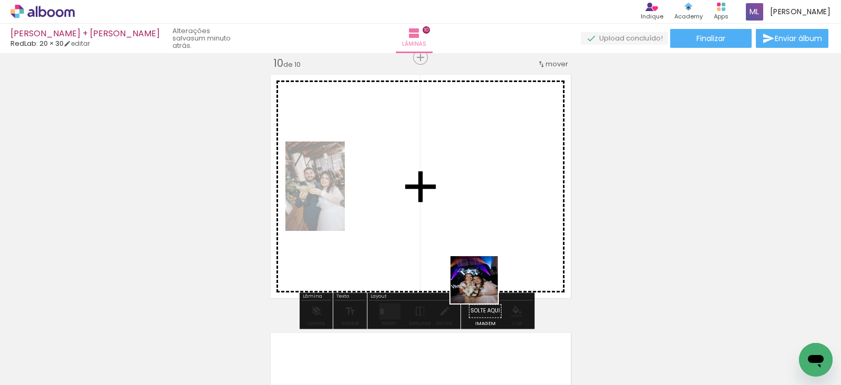
drag, startPoint x: 478, startPoint y: 355, endPoint x: 478, endPoint y: 248, distance: 106.6
click at [478, 248] on quentale-workspace at bounding box center [420, 192] width 841 height 385
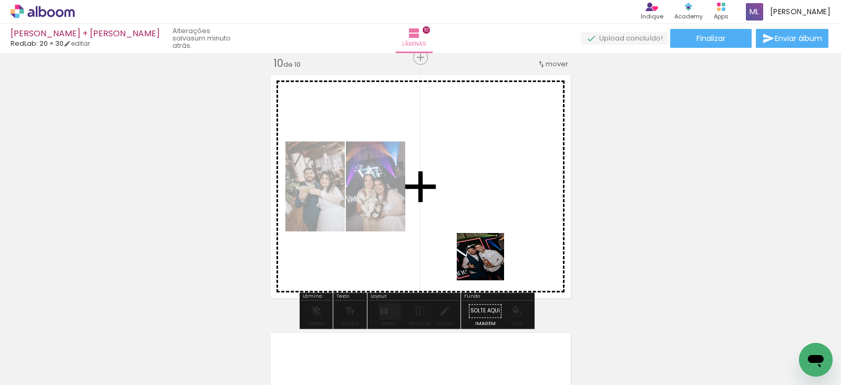
drag, startPoint x: 523, startPoint y: 356, endPoint x: 495, endPoint y: 264, distance: 95.6
click at [458, 218] on quentale-workspace at bounding box center [420, 192] width 841 height 385
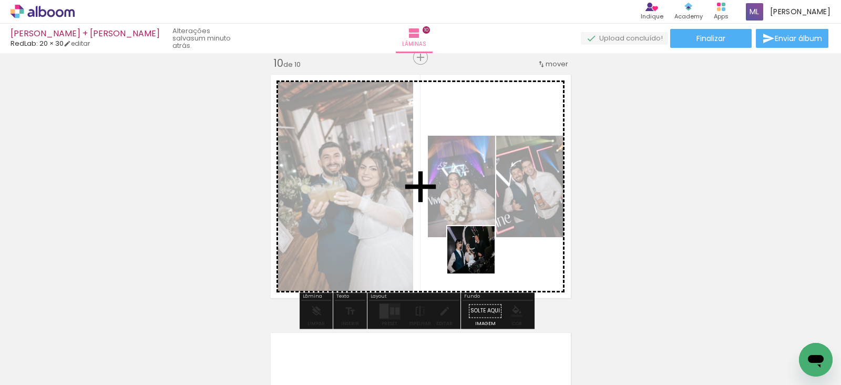
drag, startPoint x: 575, startPoint y: 361, endPoint x: 652, endPoint y: 356, distance: 76.8
click at [475, 253] on quentale-workspace at bounding box center [420, 192] width 841 height 385
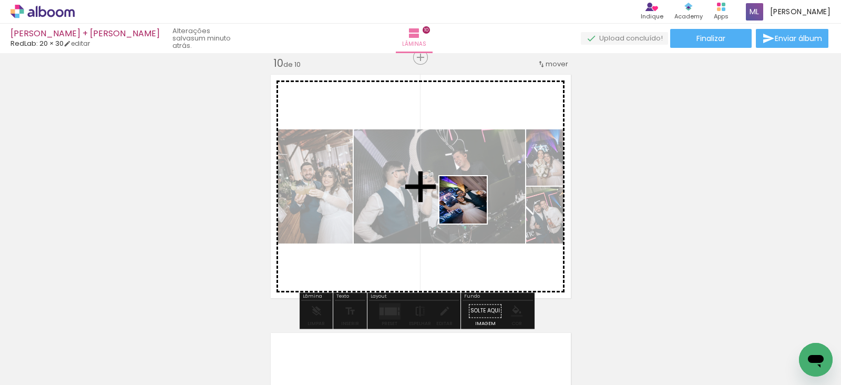
drag, startPoint x: 651, startPoint y: 356, endPoint x: 470, endPoint y: 206, distance: 234.7
click at [470, 206] on quentale-workspace at bounding box center [420, 192] width 841 height 385
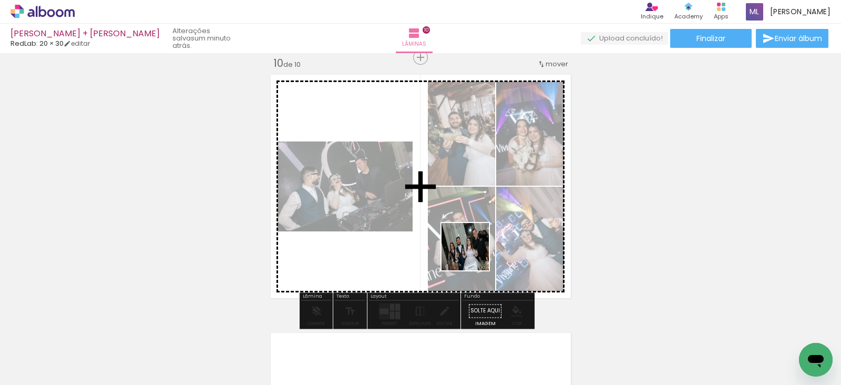
drag, startPoint x: 705, startPoint y: 358, endPoint x: 456, endPoint y: 237, distance: 276.8
click at [456, 237] on quentale-workspace at bounding box center [420, 192] width 841 height 385
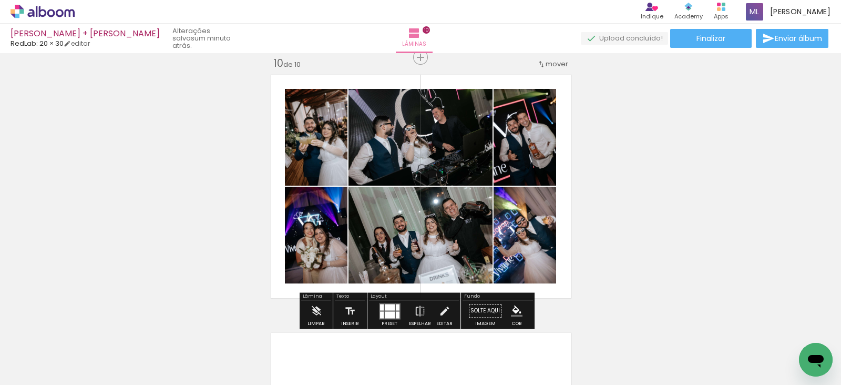
scroll to position [0, 1795]
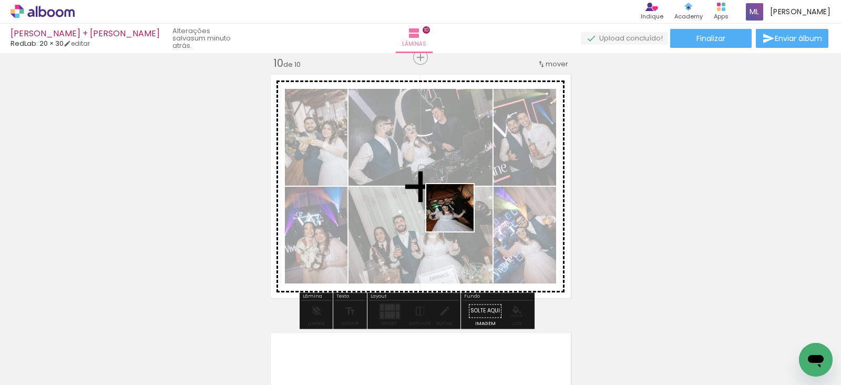
drag, startPoint x: 383, startPoint y: 352, endPoint x: 458, endPoint y: 215, distance: 155.6
click at [458, 215] on quentale-workspace at bounding box center [420, 192] width 841 height 385
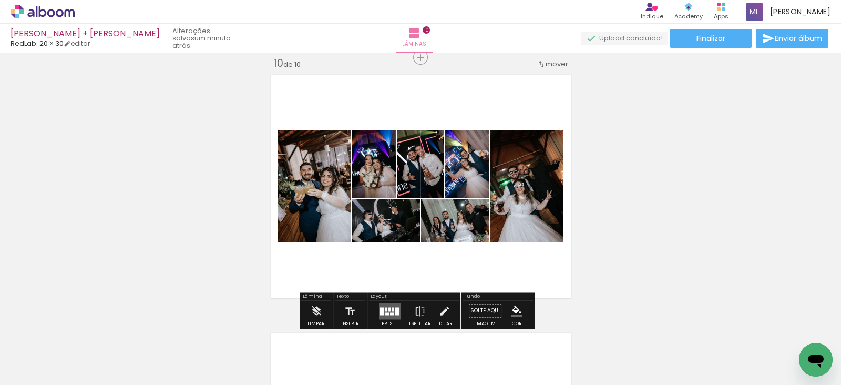
scroll to position [0, 2191]
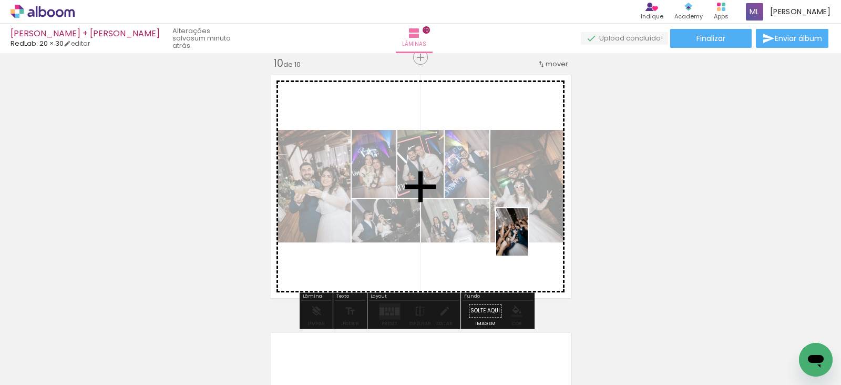
drag, startPoint x: 752, startPoint y: 358, endPoint x: 527, endPoint y: 240, distance: 253.6
click at [527, 240] on quentale-workspace at bounding box center [420, 192] width 841 height 385
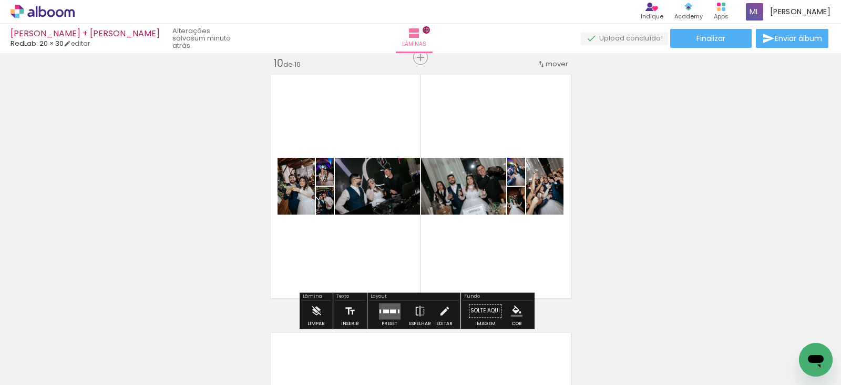
scroll to position [0, 0]
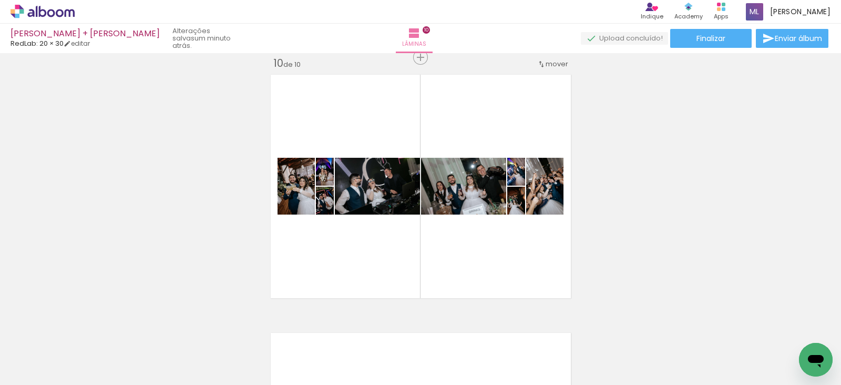
click at [208, 354] on quentale-thumb at bounding box center [222, 349] width 59 height 60
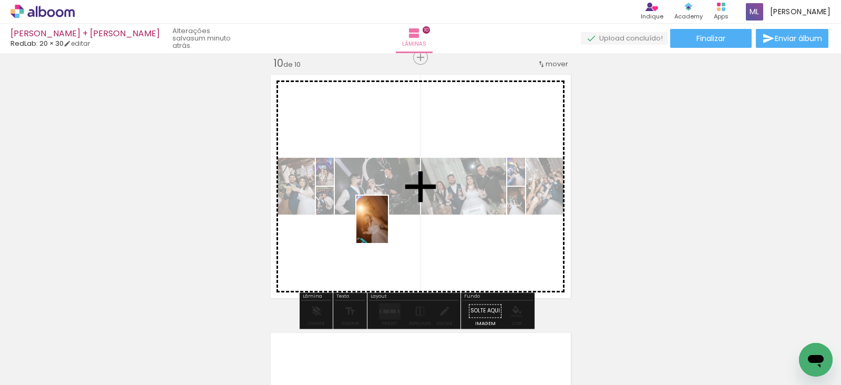
drag, startPoint x: 221, startPoint y: 355, endPoint x: 388, endPoint y: 227, distance: 210.6
click at [388, 227] on quentale-workspace at bounding box center [420, 192] width 841 height 385
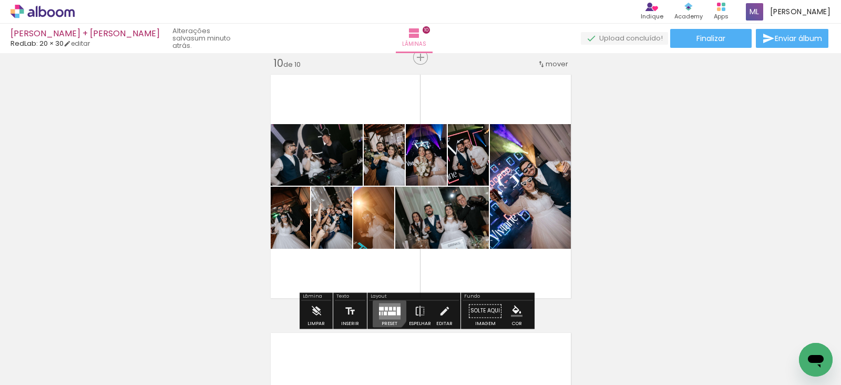
click at [380, 307] on div at bounding box center [381, 308] width 5 height 4
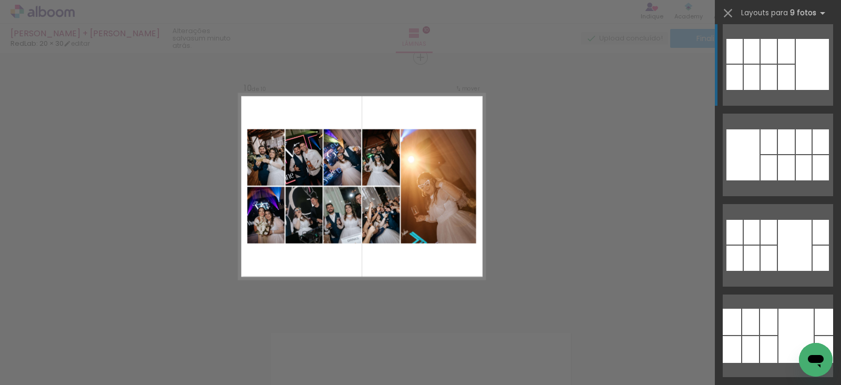
scroll to position [268, 0]
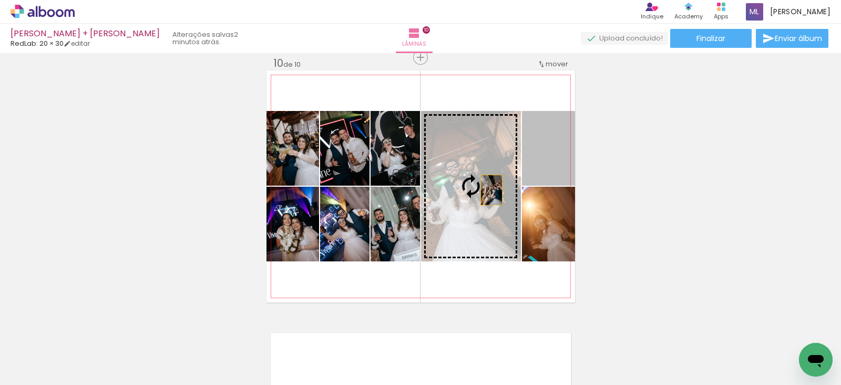
drag, startPoint x: 547, startPoint y: 172, endPoint x: 481, endPoint y: 190, distance: 69.2
click at [0, 0] on slot at bounding box center [0, 0] width 0 height 0
